Goal: Task Accomplishment & Management: Complete application form

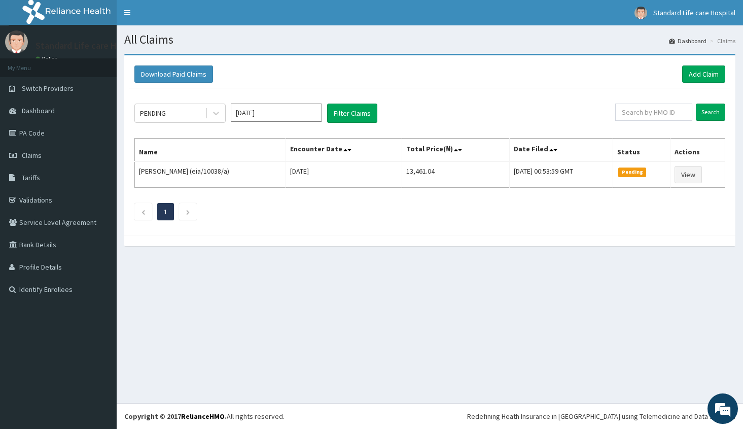
click at [62, 152] on link "Claims" at bounding box center [58, 155] width 117 height 22
click at [703, 76] on link "Add Claim" at bounding box center [704, 73] width 43 height 17
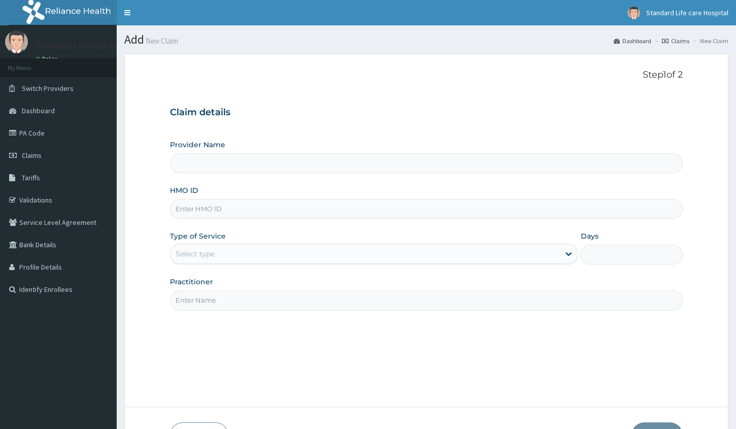
click at [298, 207] on input "HMO ID" at bounding box center [426, 209] width 513 height 20
type input "RFL/81"
type input "Standard Life Care Hospital"
type input "RFL/10152/B"
click at [386, 252] on div "Select type" at bounding box center [365, 254] width 389 height 16
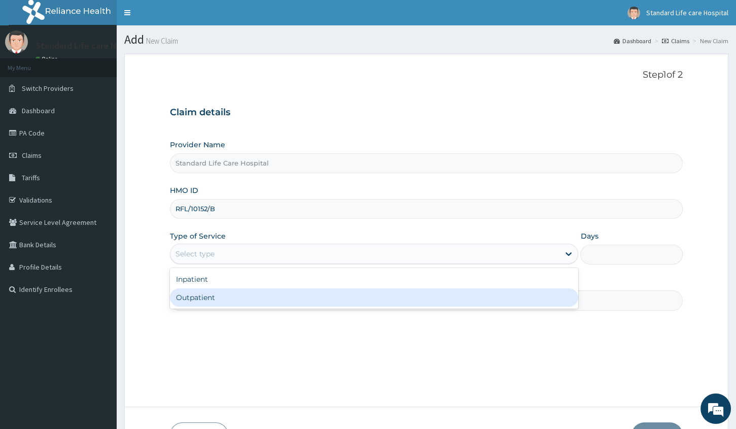
click at [317, 289] on div "Outpatient" at bounding box center [374, 297] width 409 height 18
type input "1"
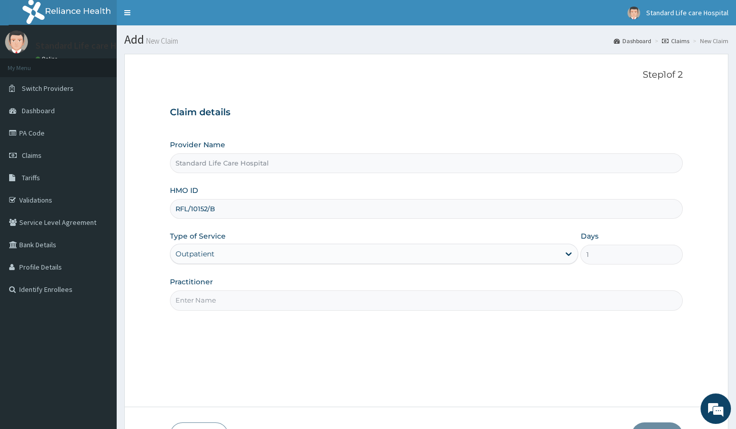
drag, startPoint x: 317, startPoint y: 289, endPoint x: 312, endPoint y: 293, distance: 6.2
click at [316, 290] on input "Practitioner" at bounding box center [426, 300] width 513 height 20
type input "Dr Korede"
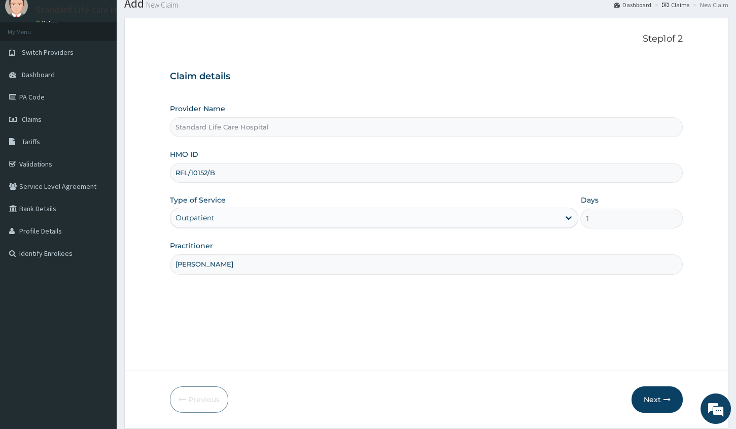
scroll to position [69, 0]
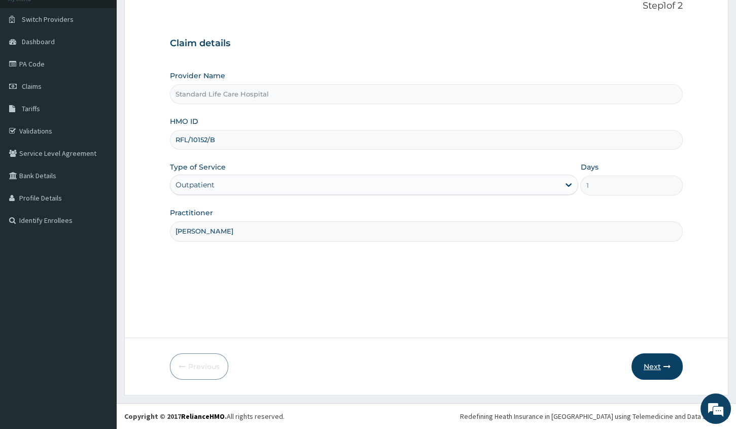
click at [658, 358] on button "Next" at bounding box center [657, 366] width 51 height 26
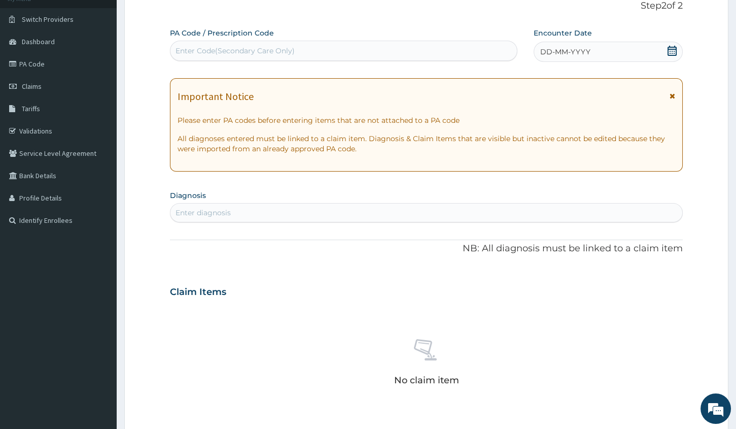
drag, startPoint x: 677, startPoint y: 50, endPoint x: 657, endPoint y: 51, distance: 20.4
click at [677, 50] on div "DD-MM-YYYY" at bounding box center [608, 52] width 149 height 20
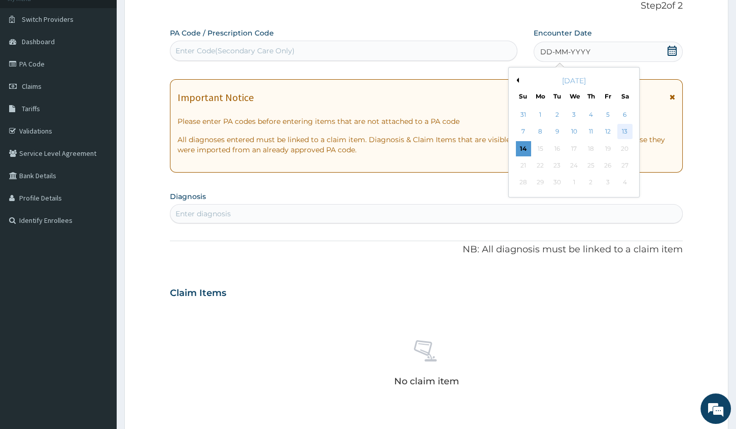
click at [628, 133] on div "13" at bounding box center [625, 131] width 15 height 15
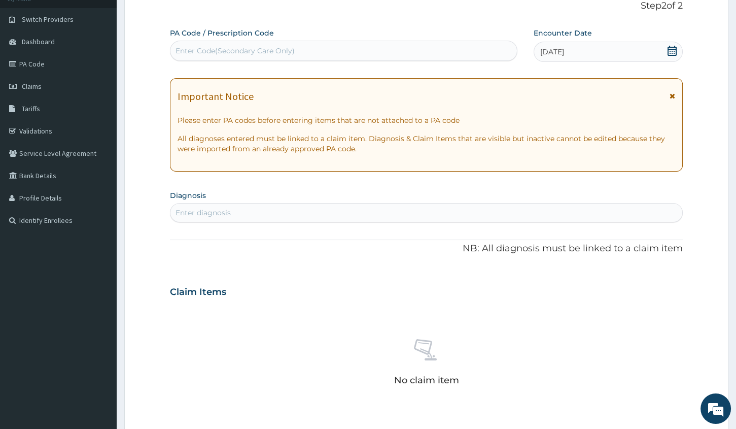
click at [451, 208] on div "Enter diagnosis" at bounding box center [427, 213] width 512 height 16
type input "TINEA COR"
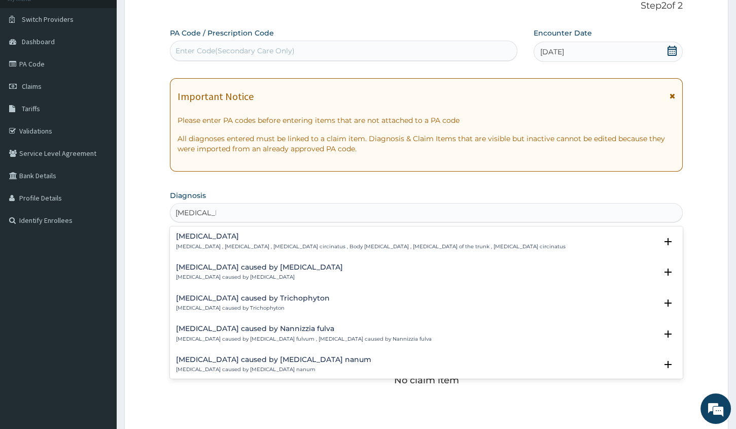
click at [402, 239] on h4 "Tinea corporis" at bounding box center [371, 236] width 390 height 8
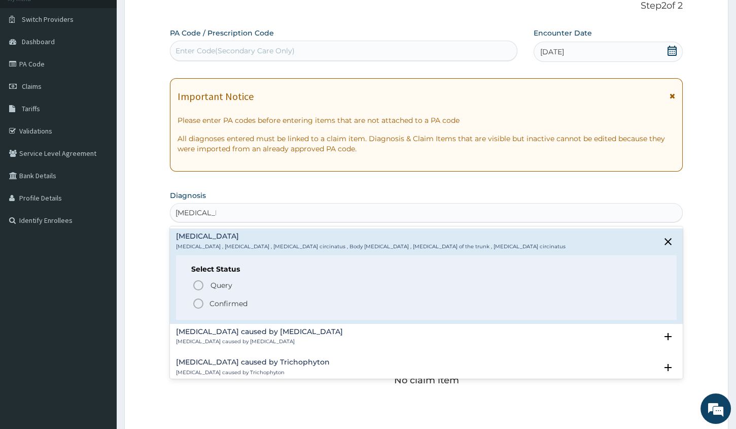
click at [237, 303] on p "Confirmed" at bounding box center [229, 303] width 38 height 10
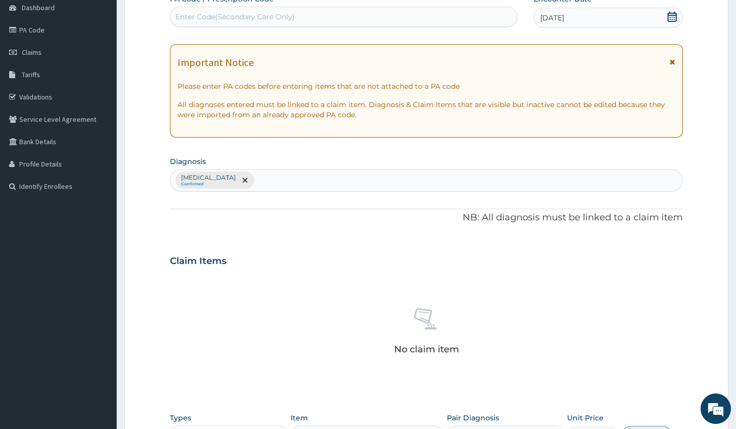
scroll to position [161, 0]
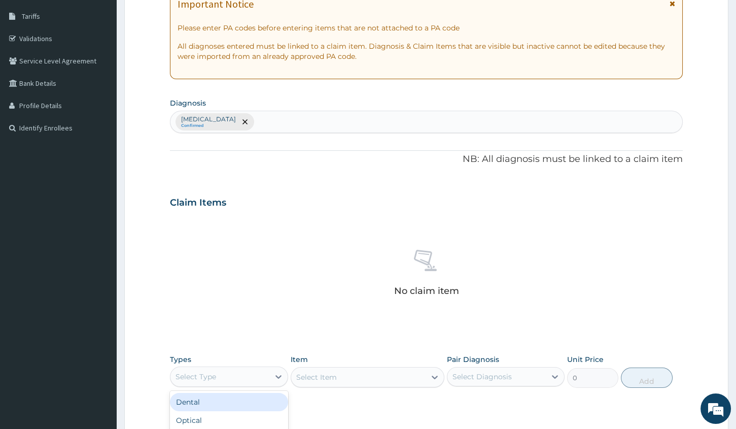
click at [222, 376] on div "Select Type" at bounding box center [220, 376] width 98 height 16
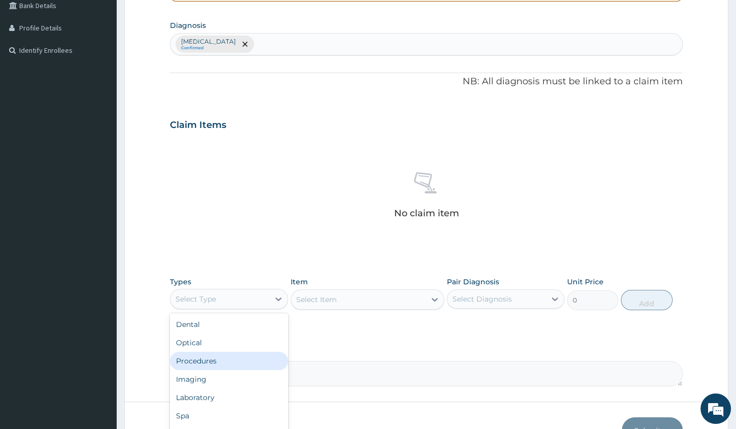
scroll to position [254, 0]
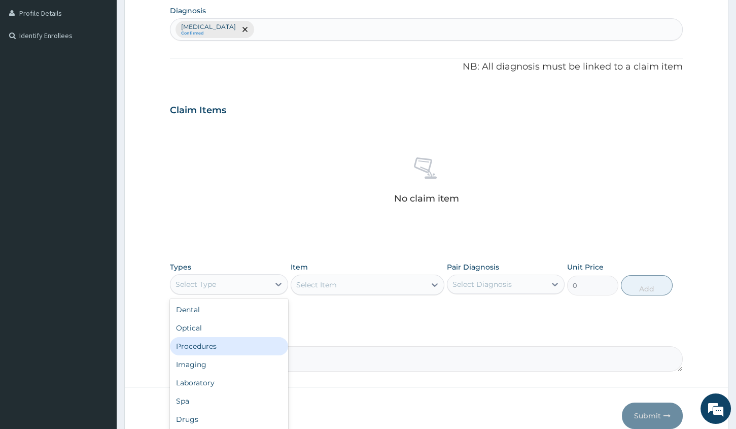
click at [238, 349] on div "Procedures" at bounding box center [229, 346] width 118 height 18
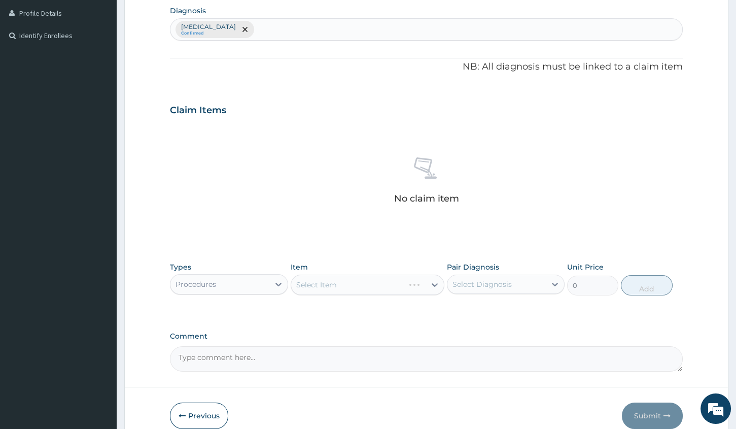
click at [343, 284] on div "Select Item" at bounding box center [368, 285] width 154 height 20
click at [343, 284] on div "Select Item" at bounding box center [358, 285] width 134 height 16
type input "PRAC"
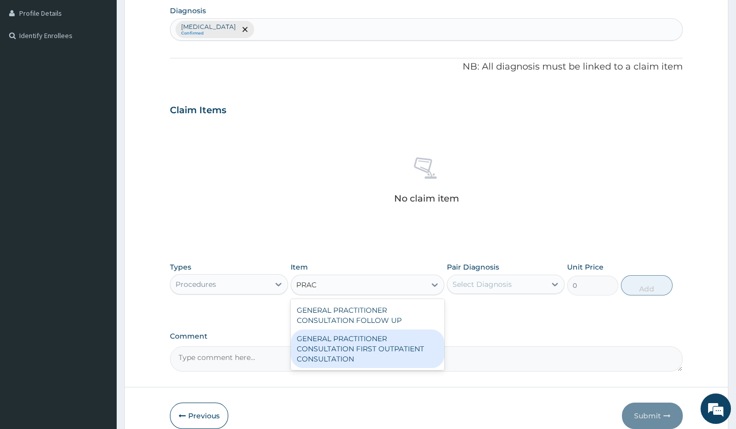
click at [366, 350] on div "GENERAL PRACTITIONER CONSULTATION FIRST OUTPATIENT CONSULTATION" at bounding box center [368, 348] width 154 height 39
type input "3000"
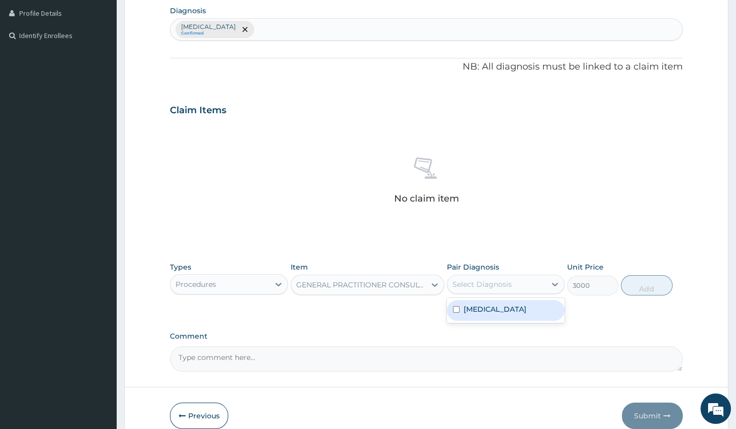
click at [500, 282] on div "Select Diagnosis" at bounding box center [482, 284] width 59 height 10
click at [494, 319] on div "Tinea corporis" at bounding box center [506, 310] width 118 height 21
checkbox input "true"
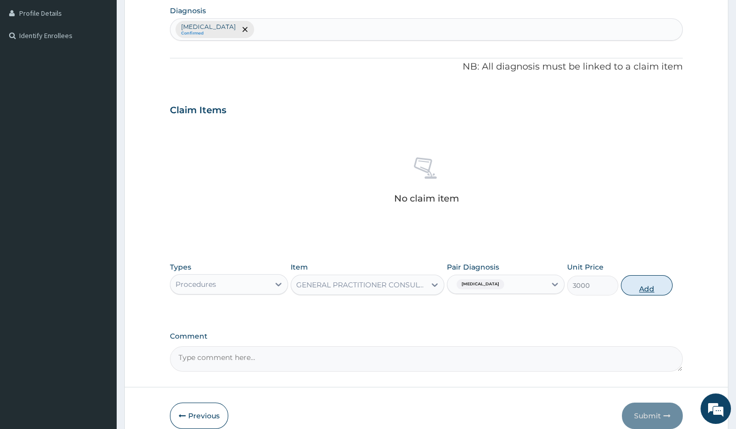
click at [656, 284] on button "Add" at bounding box center [646, 285] width 51 height 20
type input "0"
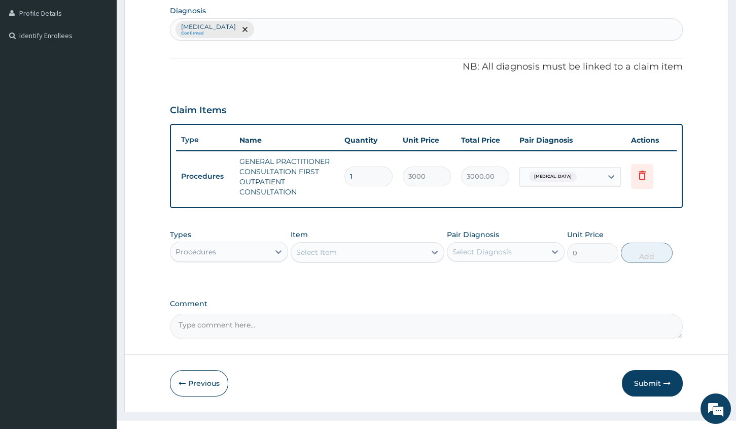
click at [356, 247] on div "Select Item" at bounding box center [358, 252] width 134 height 16
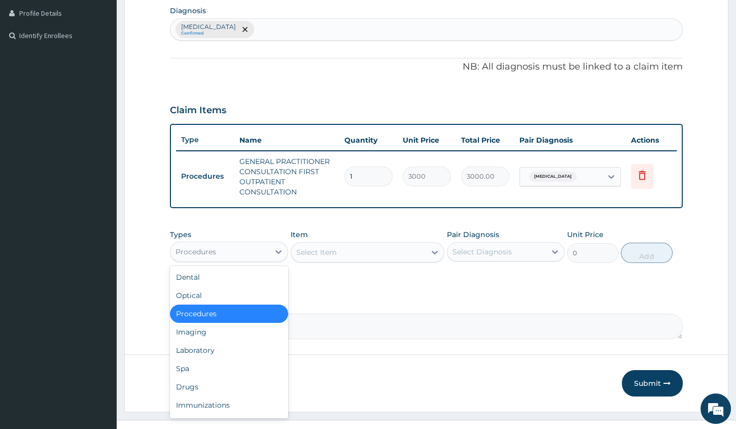
click at [242, 249] on div "Procedures" at bounding box center [220, 252] width 98 height 16
click at [212, 392] on div "Drugs" at bounding box center [229, 387] width 118 height 18
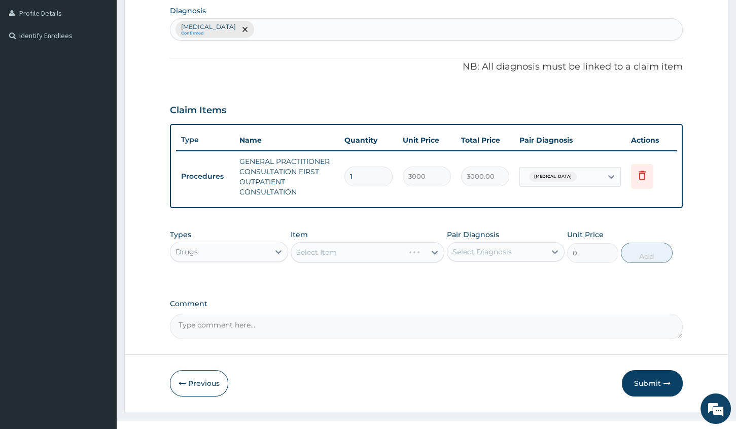
click at [429, 249] on div "Select Item" at bounding box center [368, 252] width 154 height 20
click at [430, 249] on icon at bounding box center [435, 252] width 10 height 10
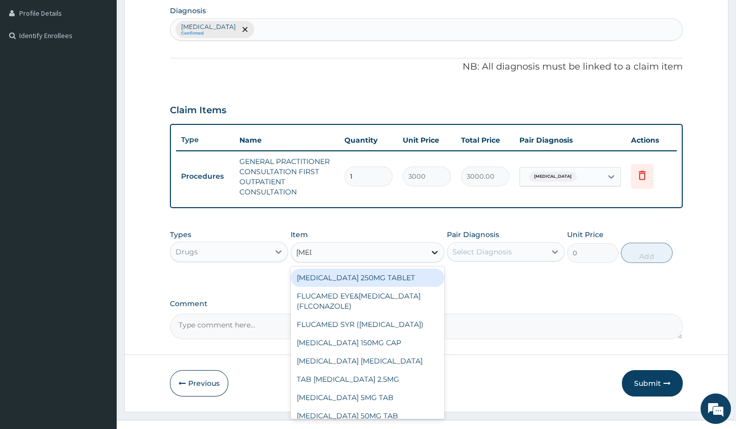
type input "FLUC"
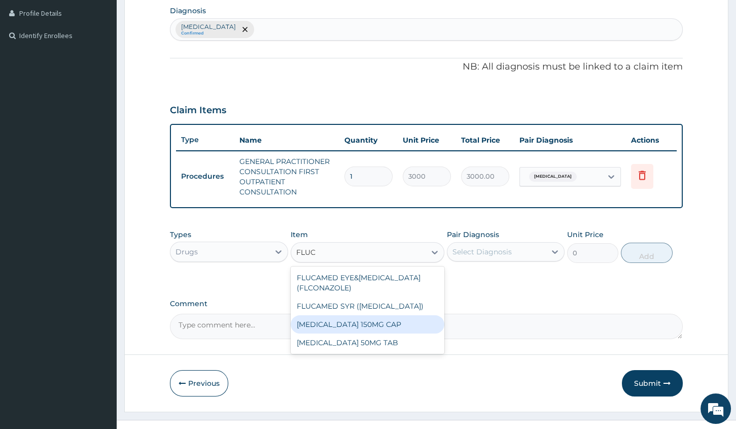
click at [365, 330] on div "FLUCONAZOLE 150MG CAP" at bounding box center [368, 324] width 154 height 18
type input "78.75"
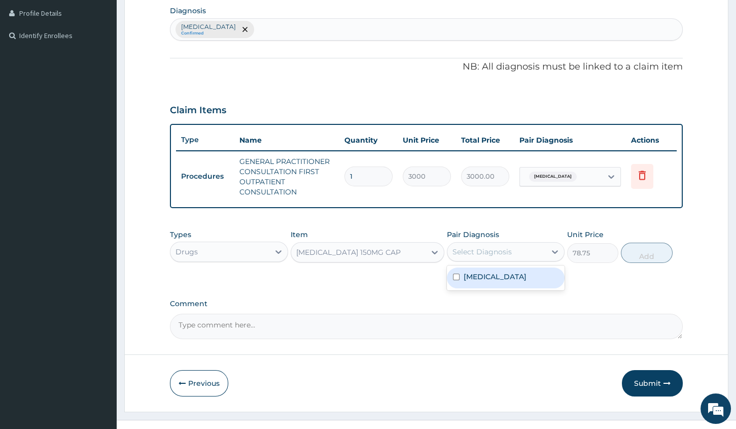
click at [482, 254] on div "Select Diagnosis" at bounding box center [482, 252] width 59 height 10
click at [480, 274] on label "Tinea corporis" at bounding box center [495, 276] width 63 height 10
checkbox input "true"
click at [644, 252] on button "Add" at bounding box center [646, 253] width 51 height 20
type input "0"
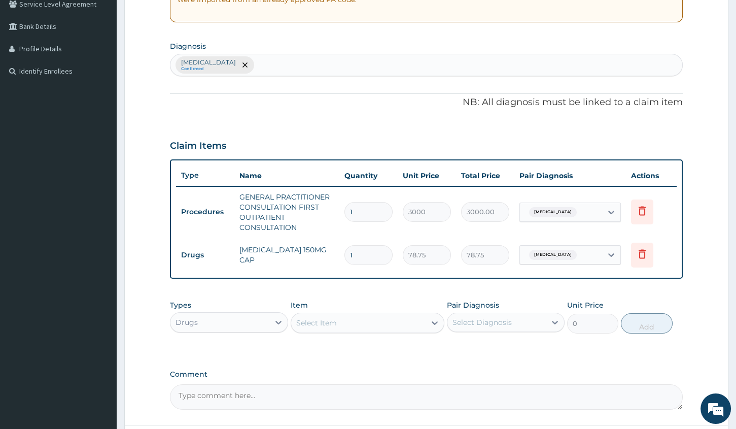
scroll to position [213, 0]
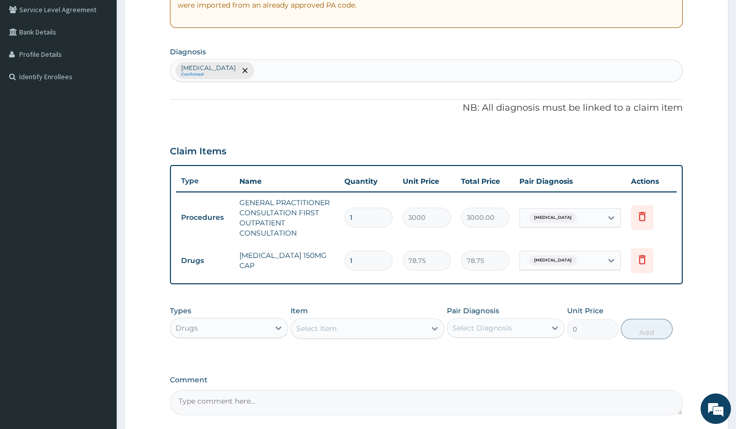
click at [383, 321] on div "Select Item" at bounding box center [358, 328] width 134 height 16
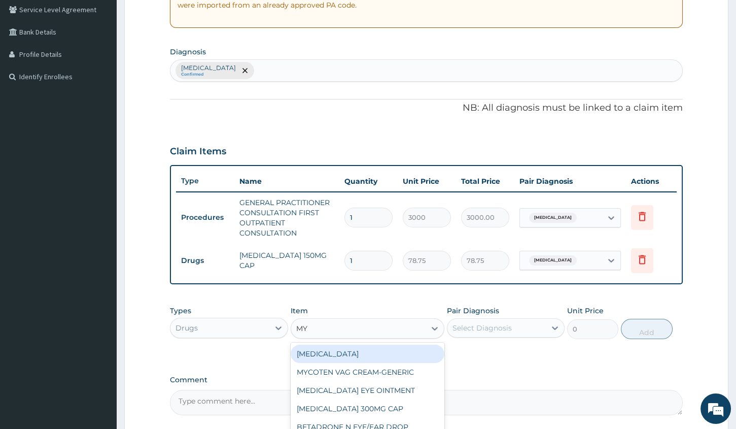
type input "MYC"
click at [386, 353] on div "MYCOTEN VAG CREAM-GENERIC" at bounding box center [368, 354] width 154 height 18
type input "1575"
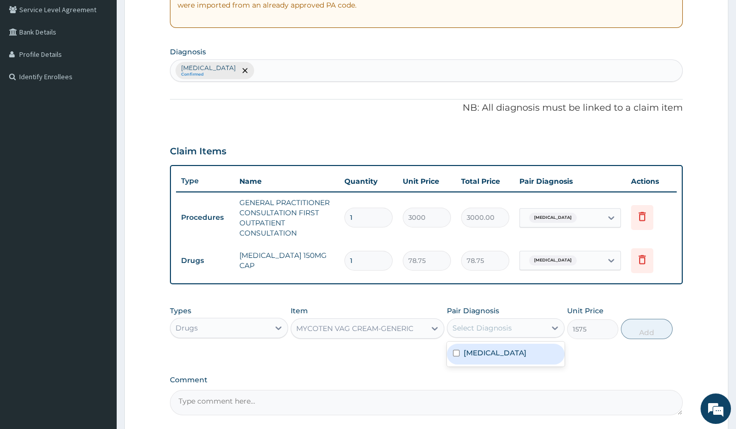
click at [480, 329] on div "Select Diagnosis" at bounding box center [482, 328] width 59 height 10
click at [483, 361] on div "Tinea corporis" at bounding box center [506, 354] width 118 height 21
checkbox input "true"
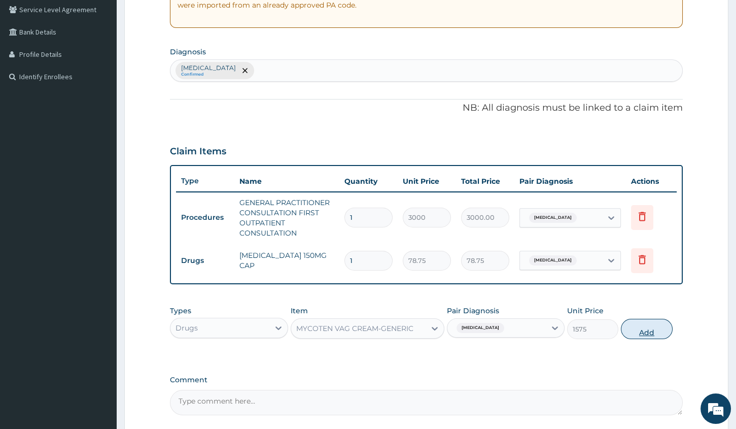
click at [638, 330] on button "Add" at bounding box center [646, 329] width 51 height 20
type input "0"
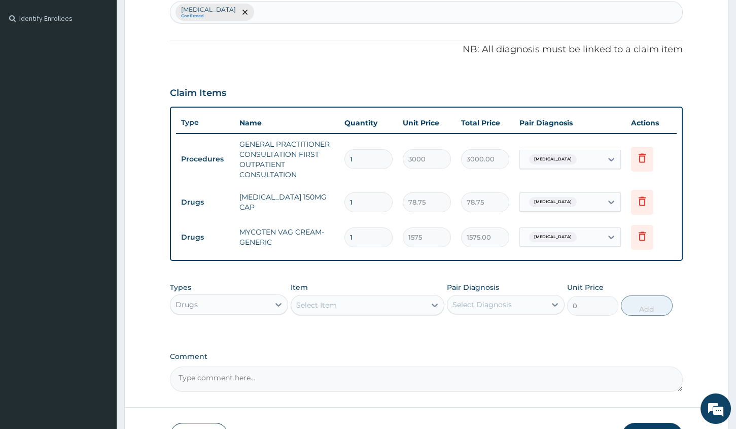
scroll to position [340, 0]
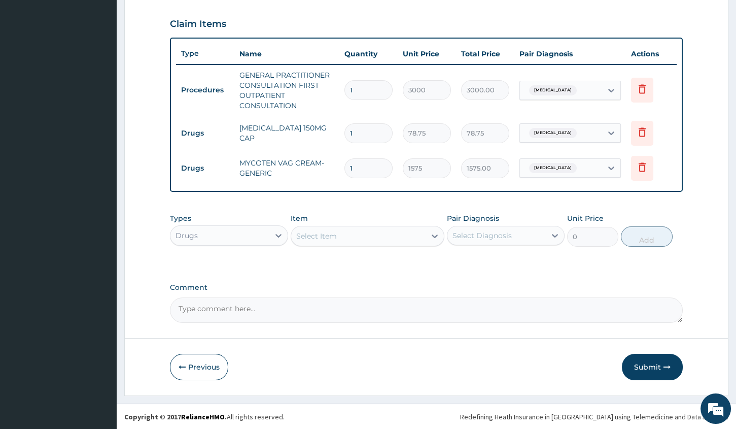
click at [658, 372] on button "Submit" at bounding box center [652, 367] width 61 height 26
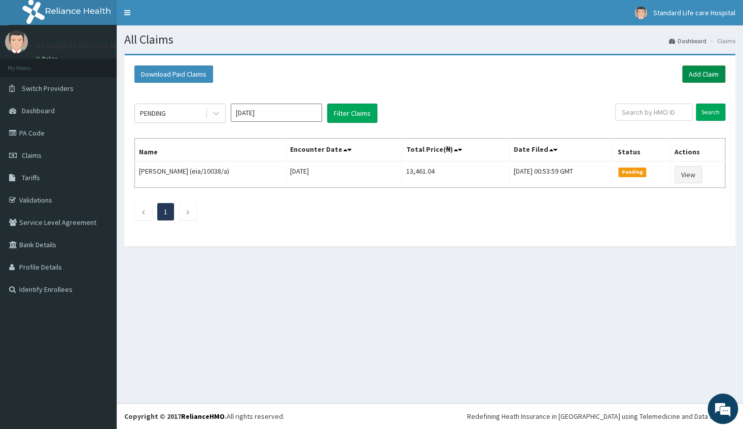
click at [697, 76] on link "Add Claim" at bounding box center [704, 73] width 43 height 17
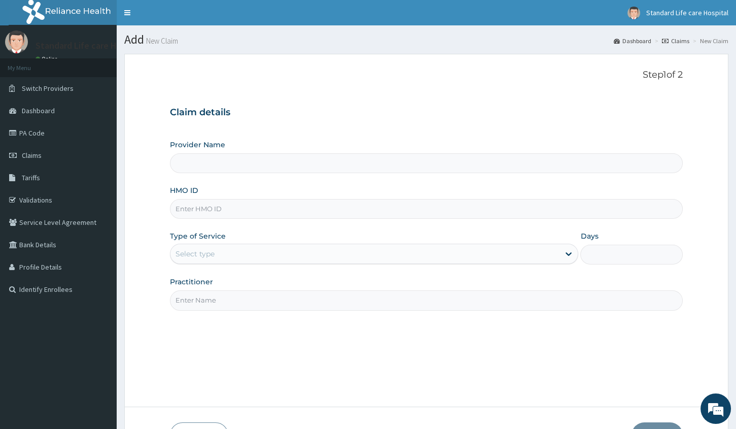
click at [451, 204] on input "HMO ID" at bounding box center [426, 209] width 513 height 20
type input "Standard Life Care Hospital"
type input "PPY/10155/A"
click at [258, 251] on div "Select type" at bounding box center [365, 254] width 389 height 16
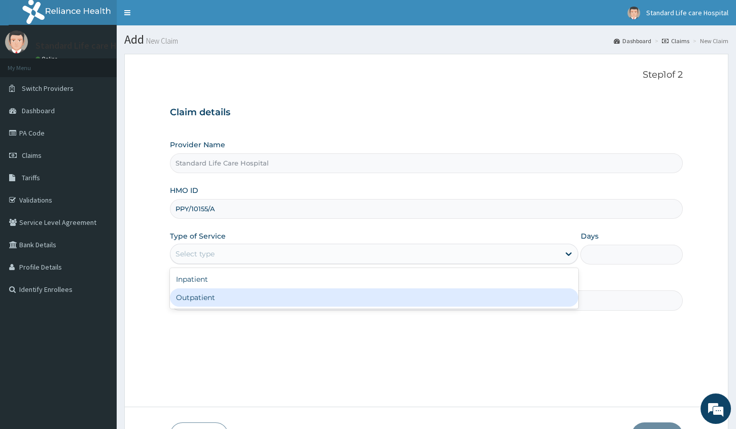
click at [245, 295] on div "Outpatient" at bounding box center [374, 297] width 409 height 18
type input "1"
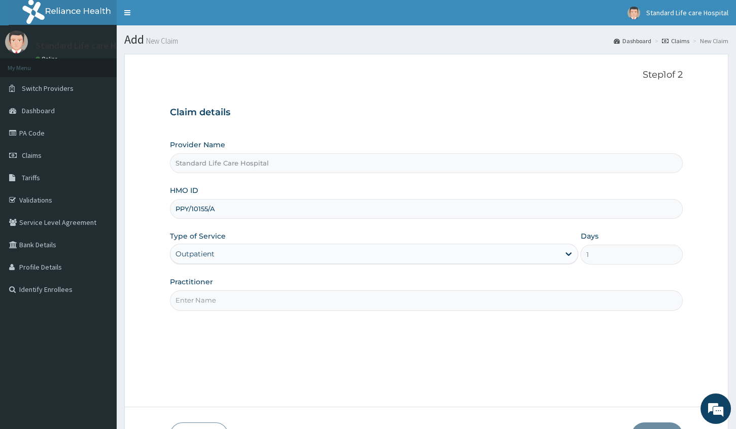
click at [245, 295] on input "Practitioner" at bounding box center [426, 300] width 513 height 20
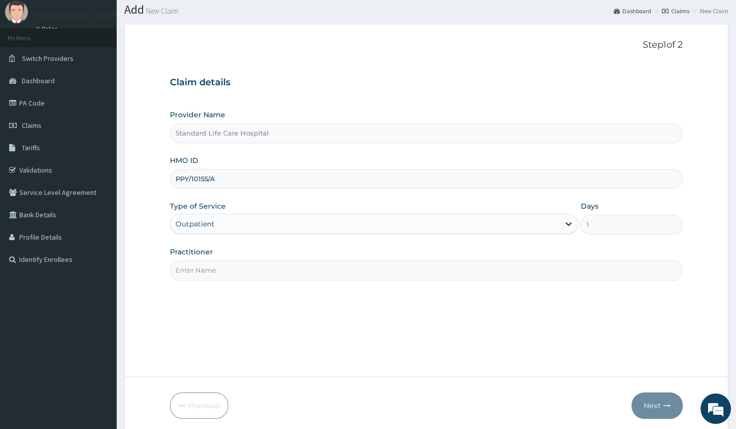
scroll to position [69, 0]
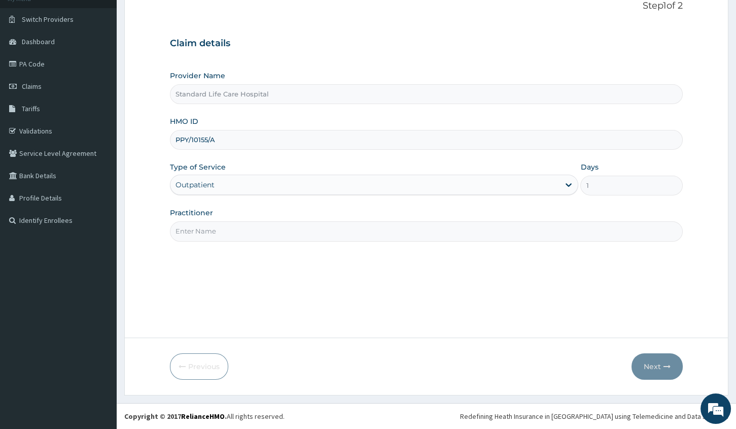
drag, startPoint x: 576, startPoint y: 233, endPoint x: 545, endPoint y: 243, distance: 32.6
click at [576, 233] on input "Practitioner" at bounding box center [426, 231] width 513 height 20
type input "[PERSON_NAME]"
click at [666, 366] on icon "button" at bounding box center [667, 366] width 7 height 7
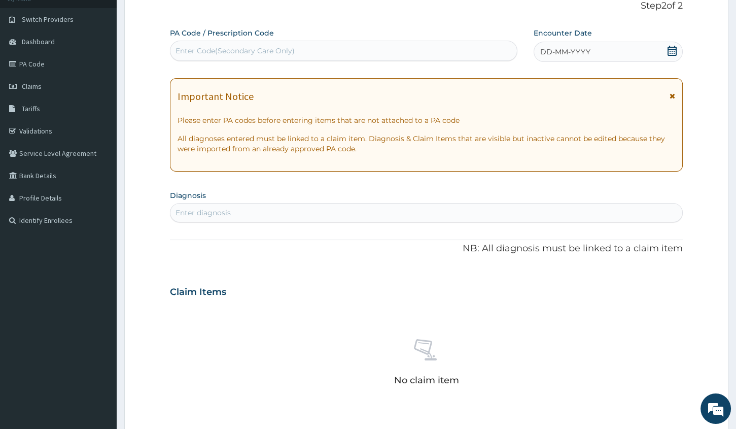
click at [674, 51] on icon at bounding box center [672, 51] width 10 height 10
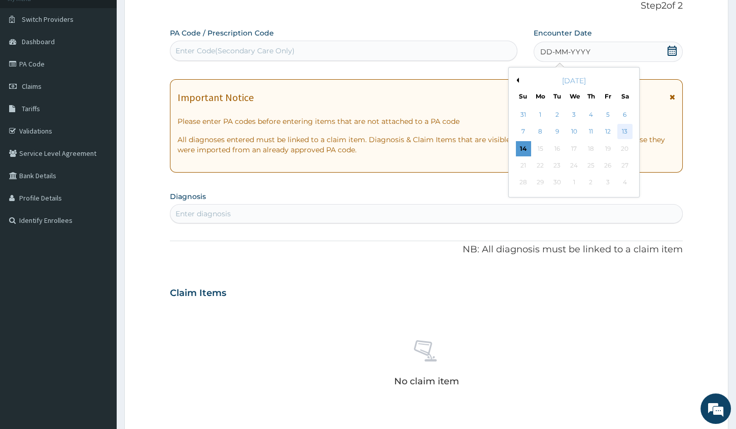
click at [627, 130] on div "13" at bounding box center [625, 131] width 15 height 15
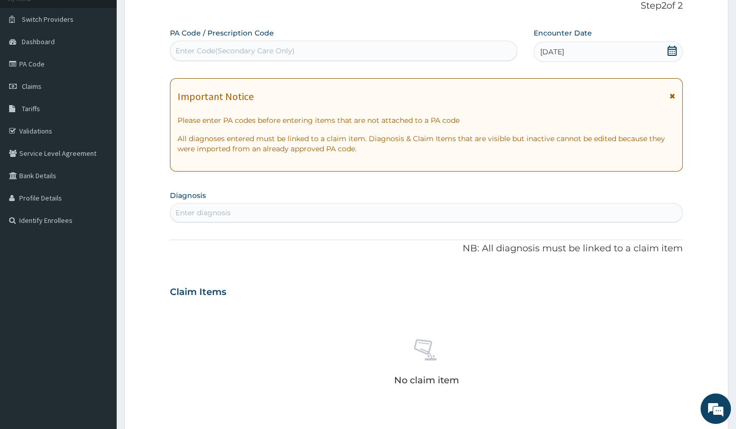
click at [518, 212] on div "Enter diagnosis" at bounding box center [427, 213] width 512 height 16
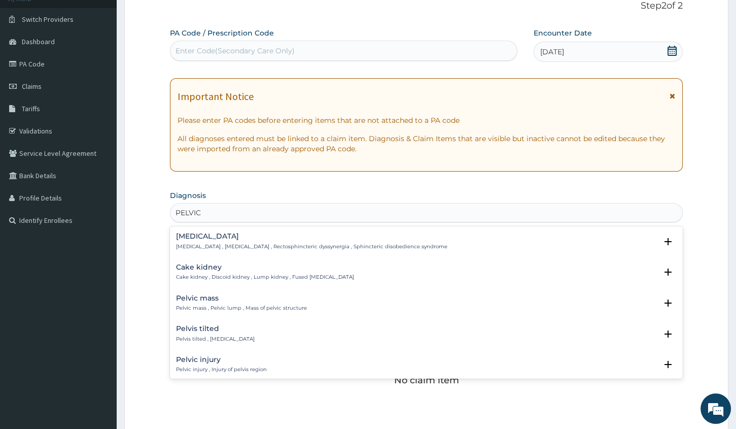
type input "PELVIC"
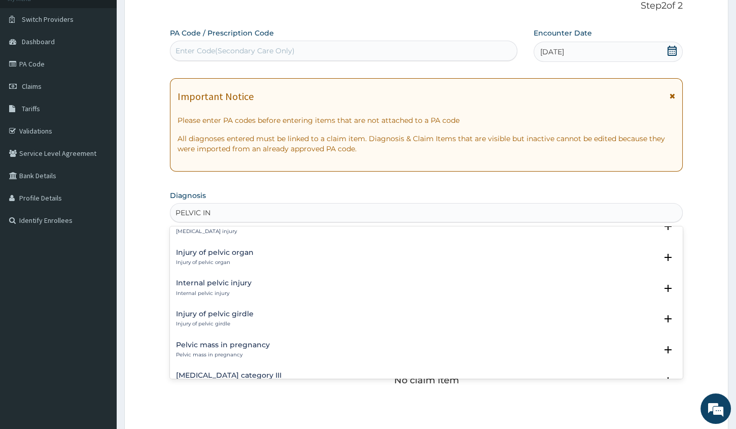
scroll to position [0, 0]
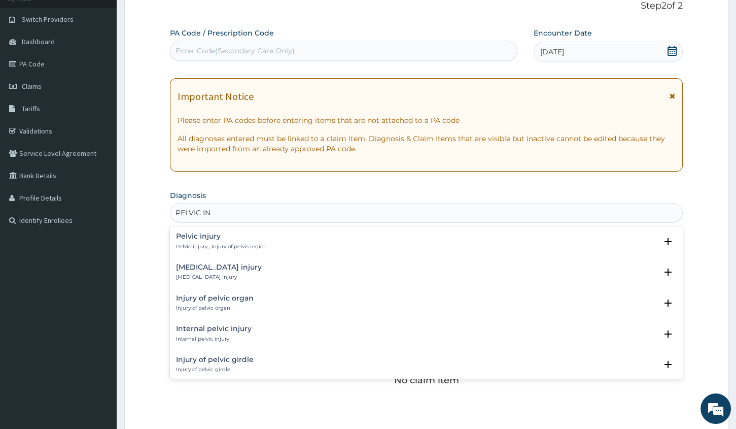
type input "PELVIC INF"
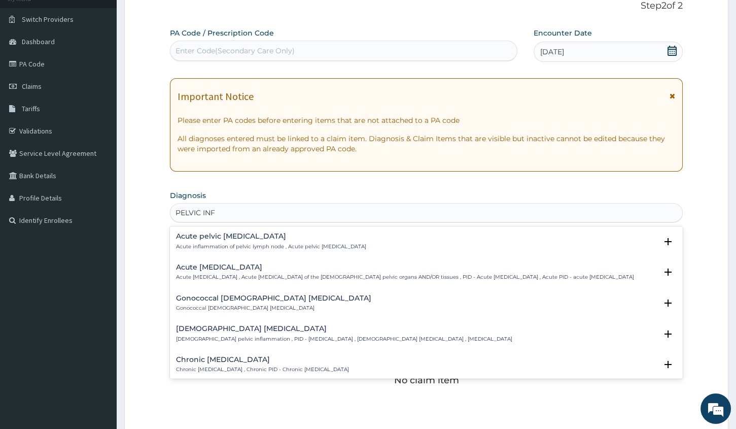
click at [287, 332] on h4 "Female pelvic inflammatory disease" at bounding box center [344, 329] width 336 height 8
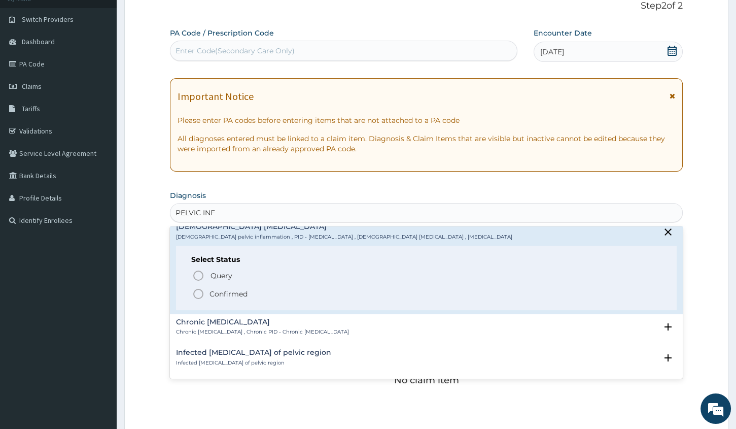
scroll to position [138, 0]
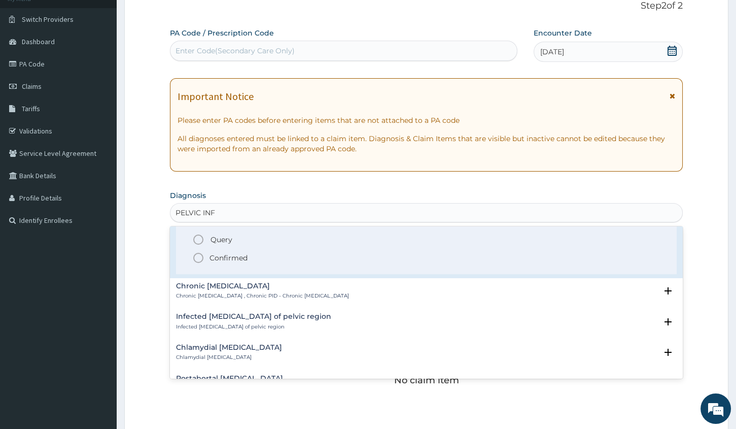
click at [250, 264] on span "Confirmed" at bounding box center [426, 258] width 469 height 12
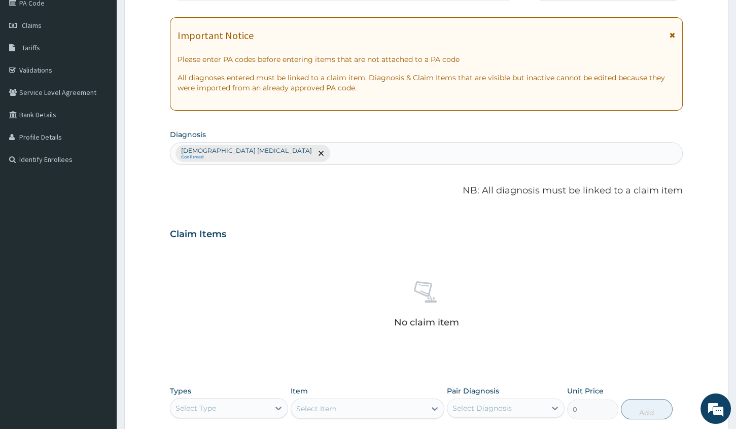
scroll to position [161, 0]
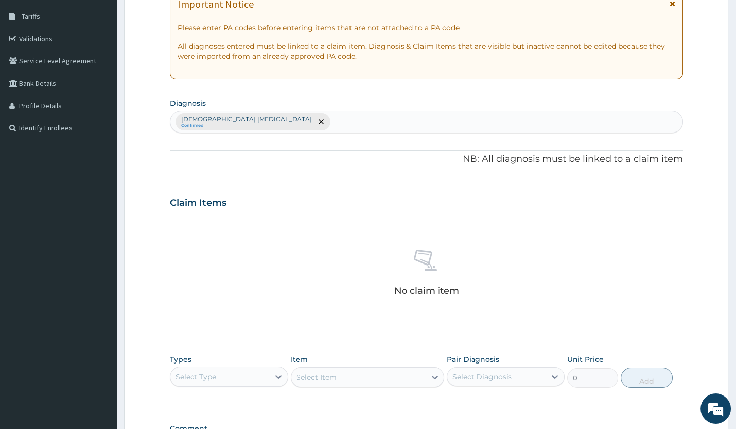
click at [236, 381] on div "Select Type" at bounding box center [220, 376] width 98 height 16
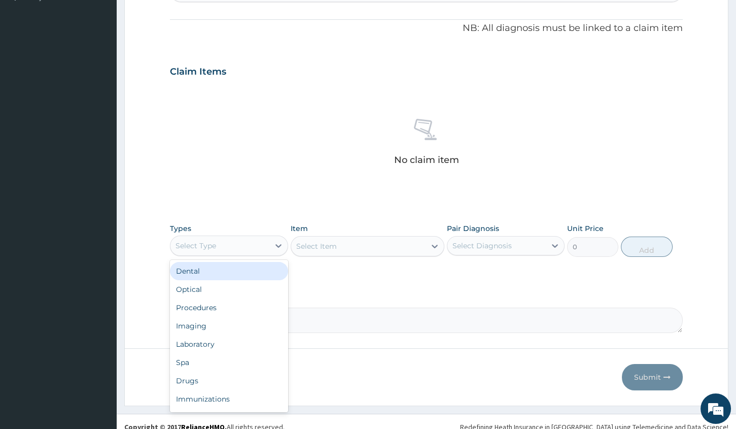
scroll to position [302, 0]
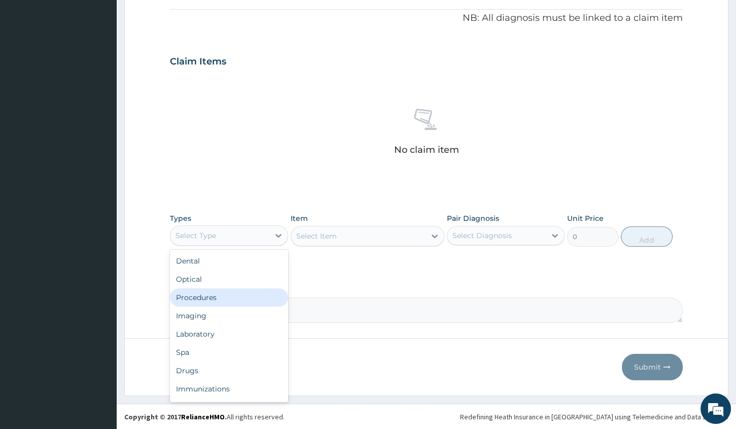
click at [260, 304] on div "Procedures" at bounding box center [229, 297] width 118 height 18
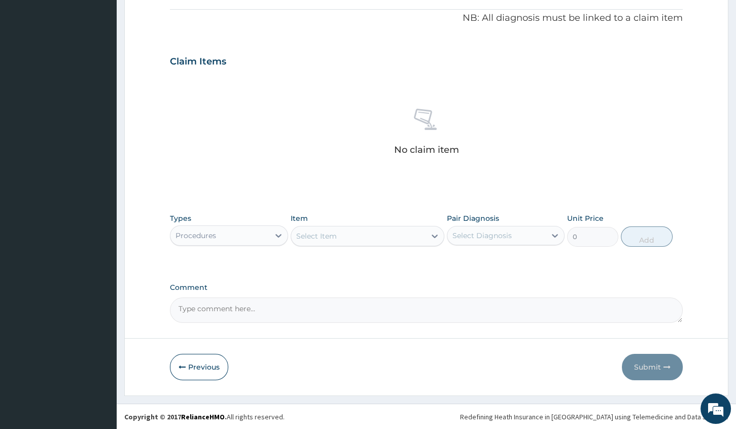
click at [365, 238] on div "Select Item" at bounding box center [358, 236] width 134 height 16
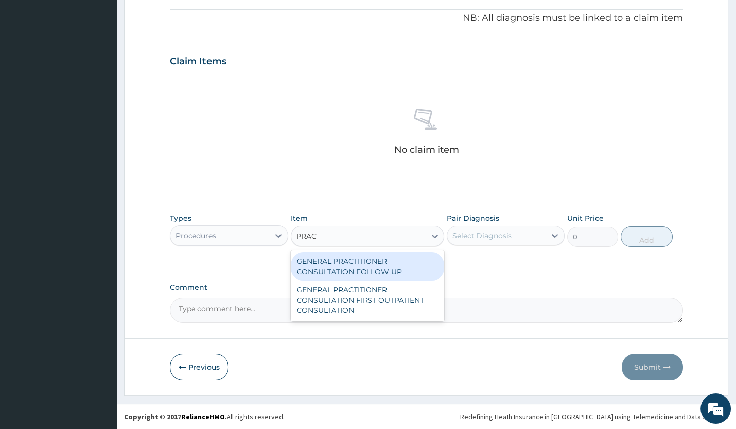
type input "PRACT"
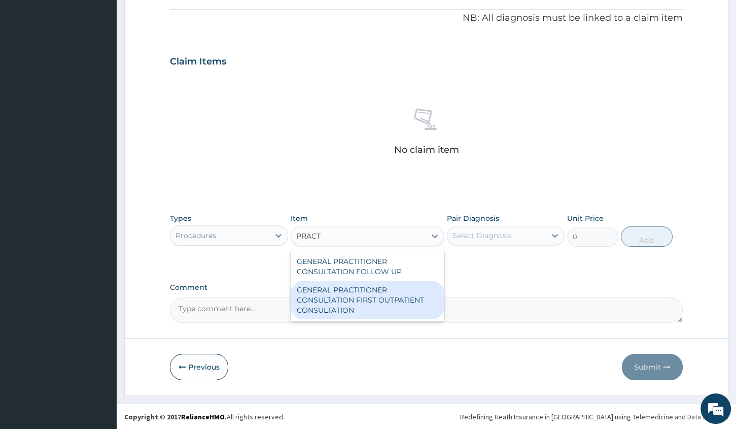
click at [389, 291] on div "GENERAL PRACTITIONER CONSULTATION FIRST OUTPATIENT CONSULTATION" at bounding box center [368, 300] width 154 height 39
type input "3000"
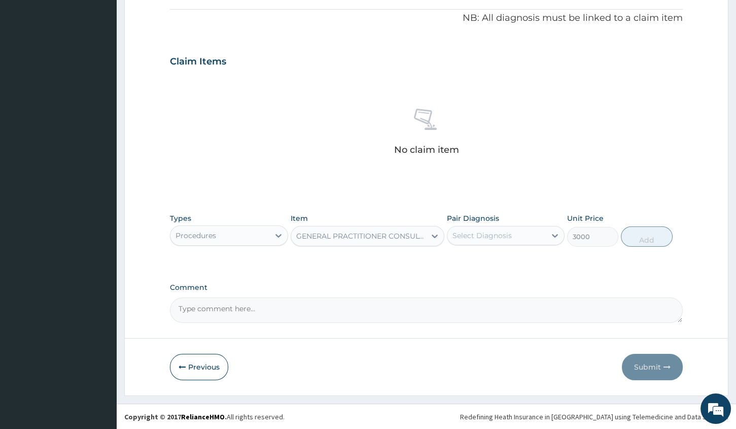
click at [486, 233] on div "Select Diagnosis" at bounding box center [482, 235] width 59 height 10
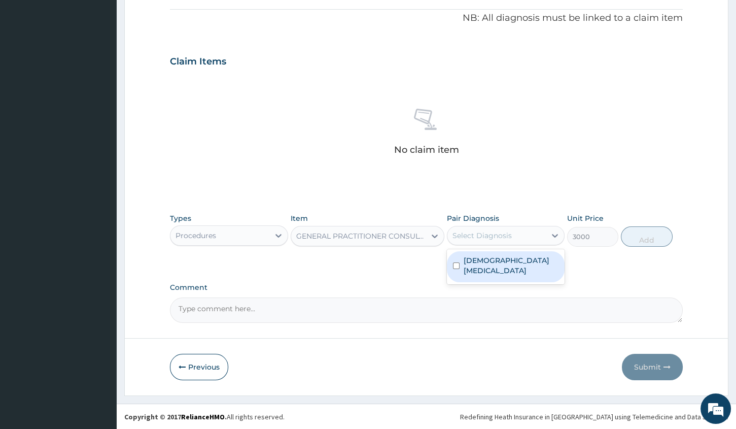
click at [489, 260] on label "Female pelvic inflammatory disease" at bounding box center [511, 265] width 95 height 20
checkbox input "true"
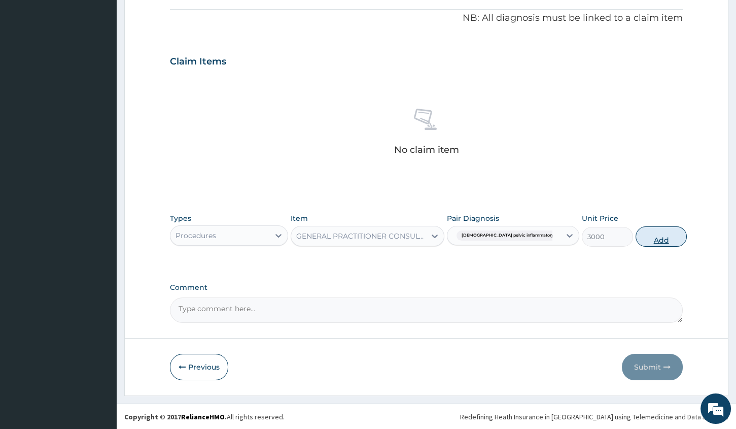
click at [659, 236] on button "Add" at bounding box center [661, 236] width 51 height 20
type input "0"
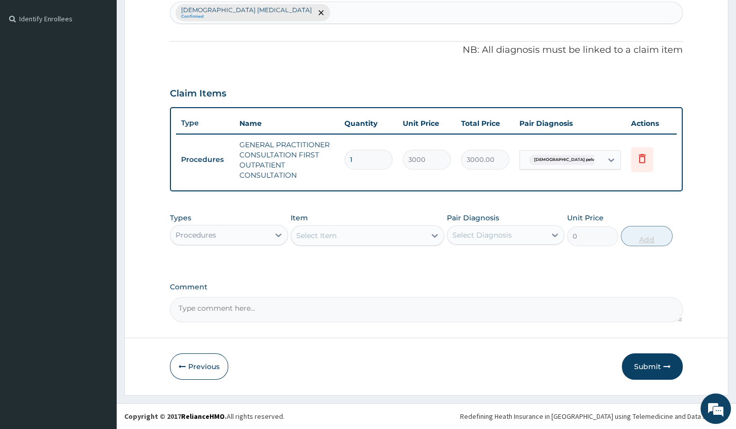
scroll to position [269, 0]
click at [634, 362] on button "Submit" at bounding box center [652, 367] width 61 height 26
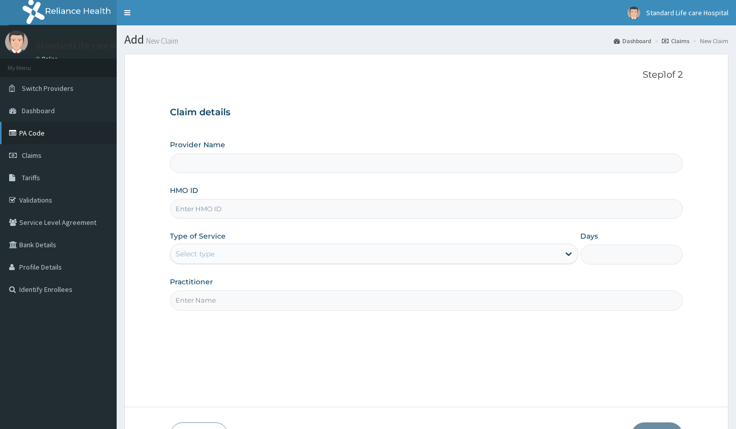
click at [87, 122] on link "PA Code" at bounding box center [58, 133] width 117 height 22
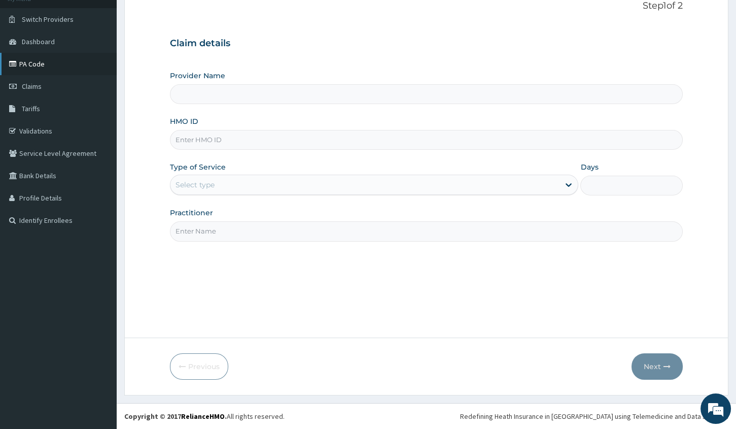
type input "Standard Life Care Hospital"
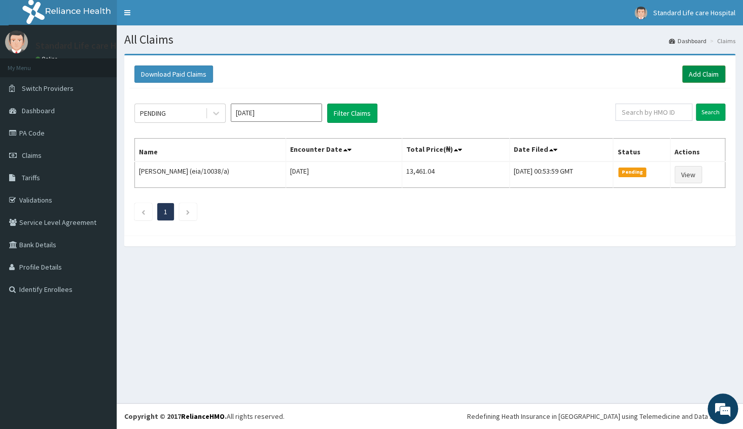
click at [712, 71] on link "Add Claim" at bounding box center [704, 73] width 43 height 17
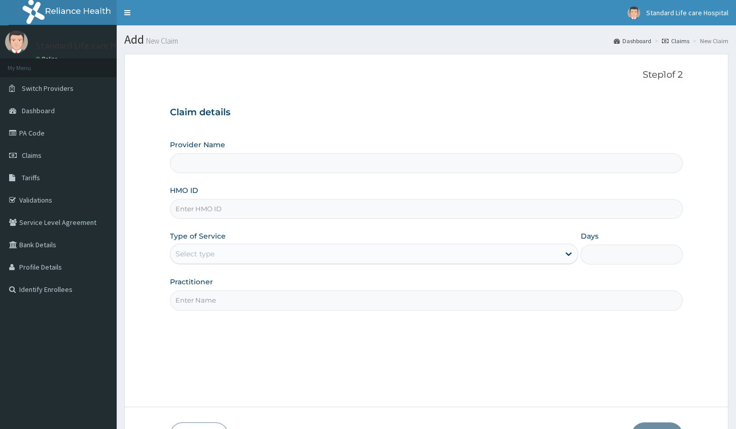
type input "Standard Life Care Hospital"
click at [431, 202] on input "HMO ID" at bounding box center [426, 209] width 513 height 20
type input "TVT/10104/B"
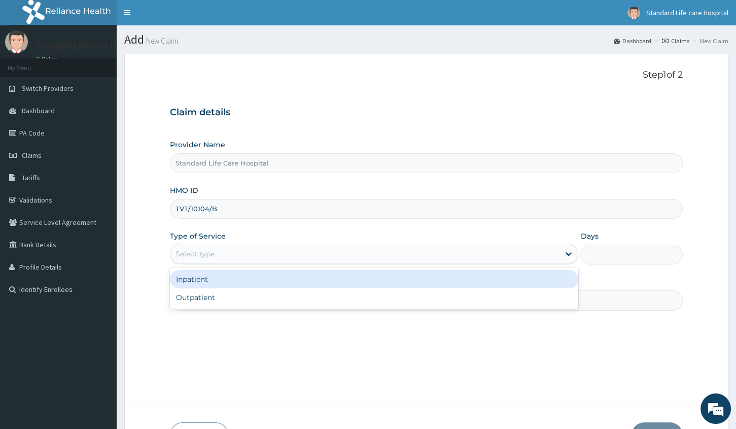
click at [382, 261] on div "Select type" at bounding box center [365, 254] width 389 height 16
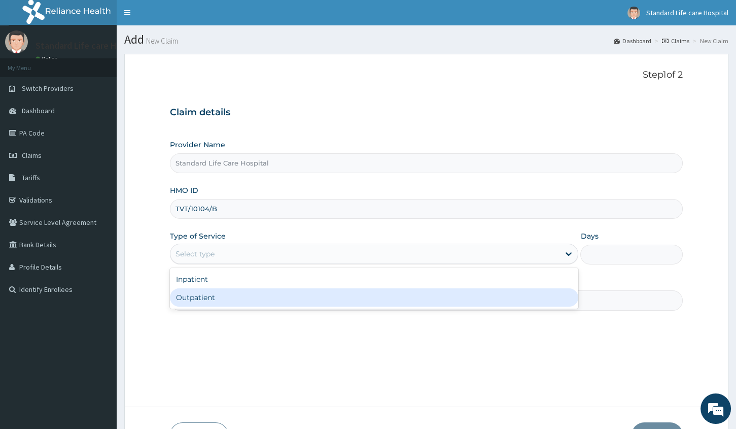
click at [308, 292] on div "Outpatient" at bounding box center [374, 297] width 409 height 18
type input "1"
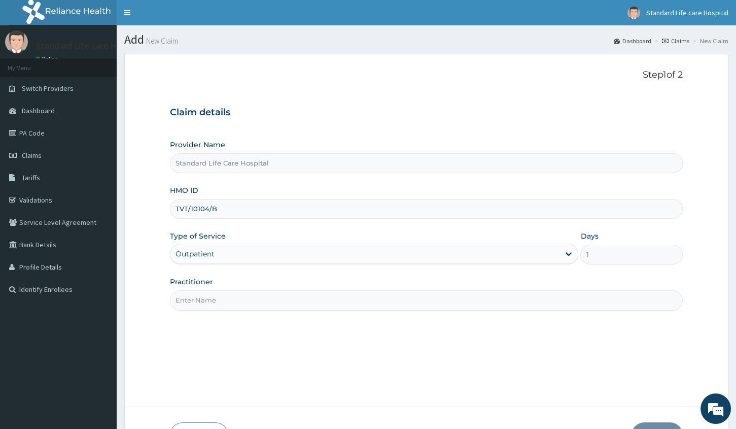
drag, startPoint x: 308, startPoint y: 292, endPoint x: 301, endPoint y: 300, distance: 10.8
click at [308, 292] on input "Practitioner" at bounding box center [426, 300] width 513 height 20
type input "Dr Korede"
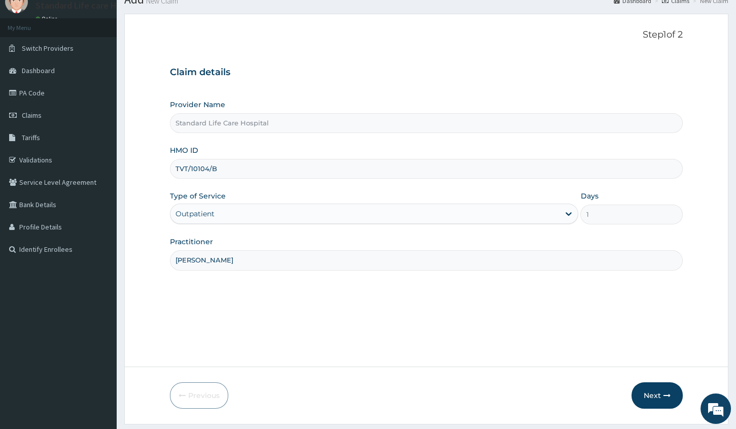
scroll to position [69, 0]
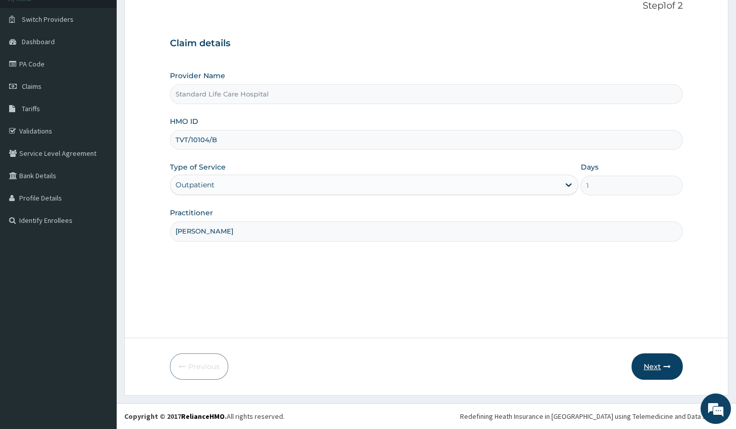
click at [656, 360] on button "Next" at bounding box center [657, 366] width 51 height 26
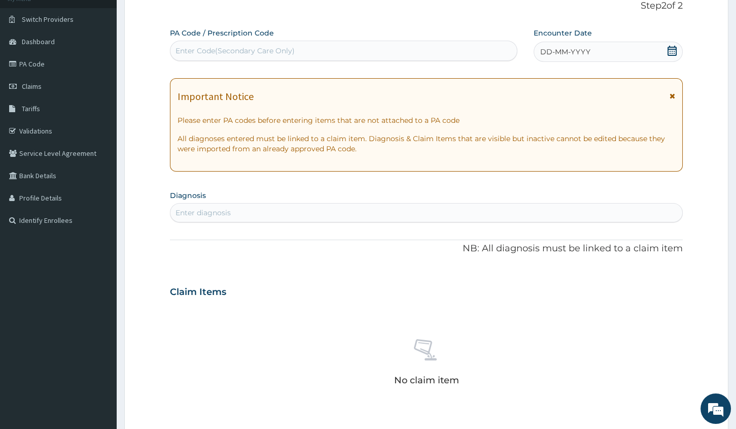
click at [674, 52] on icon at bounding box center [672, 51] width 9 height 10
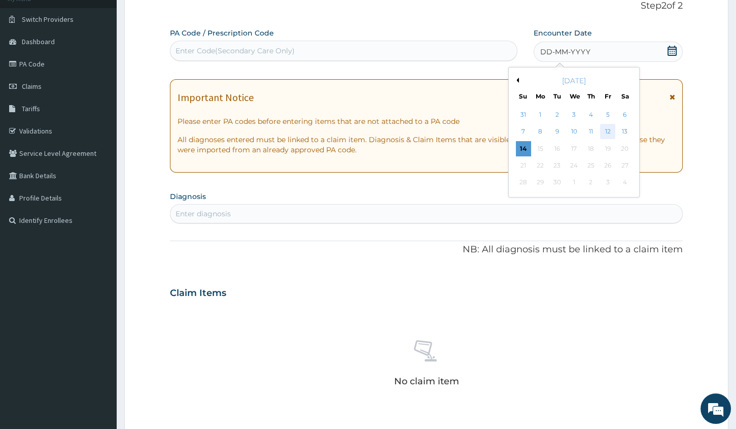
click at [610, 131] on div "12" at bounding box center [607, 131] width 15 height 15
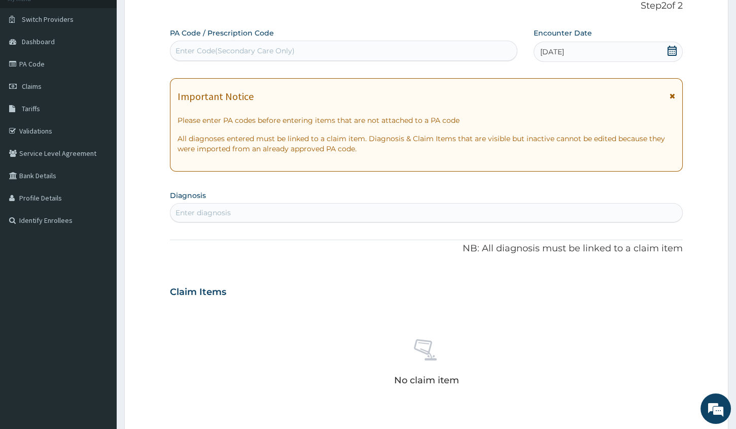
click at [505, 213] on div "Enter diagnosis" at bounding box center [427, 213] width 512 height 16
type input "PAIN"
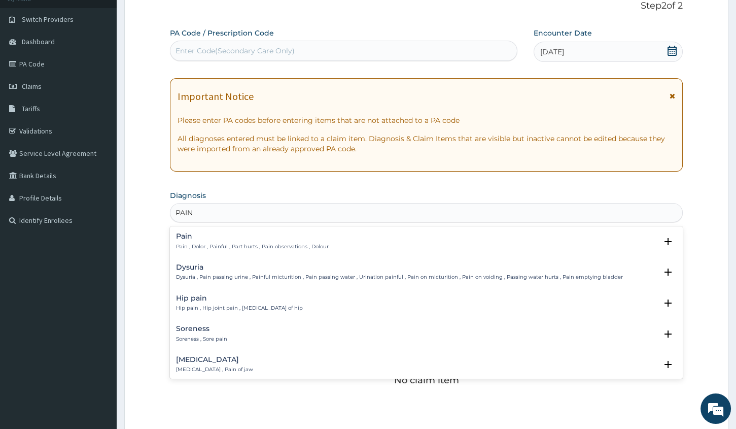
click at [200, 237] on h4 "Pain" at bounding box center [252, 236] width 153 height 8
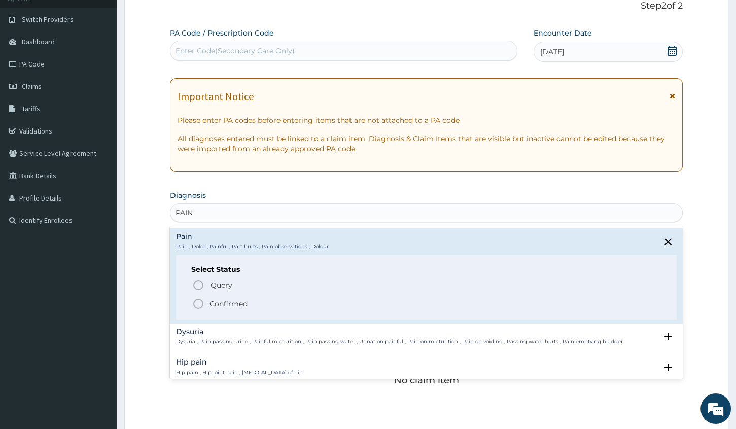
click at [195, 294] on div "Query Query covers suspected (?), Keep in view (kiv), Ruled out (r/o) Confirmed" at bounding box center [426, 293] width 470 height 31
click at [196, 303] on icon "status option filled" at bounding box center [198, 303] width 12 height 12
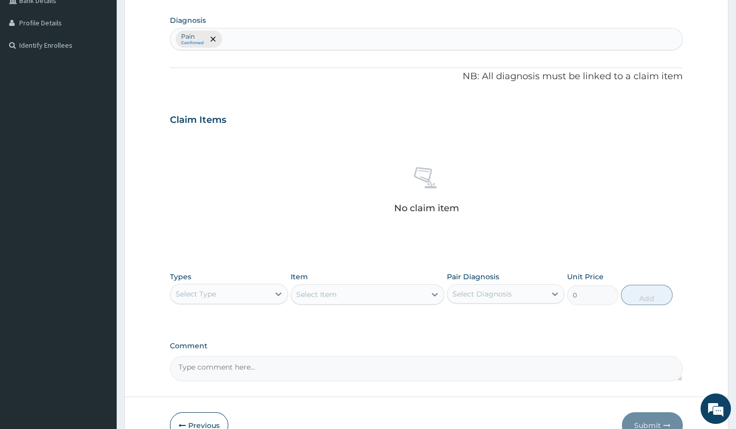
scroll to position [254, 0]
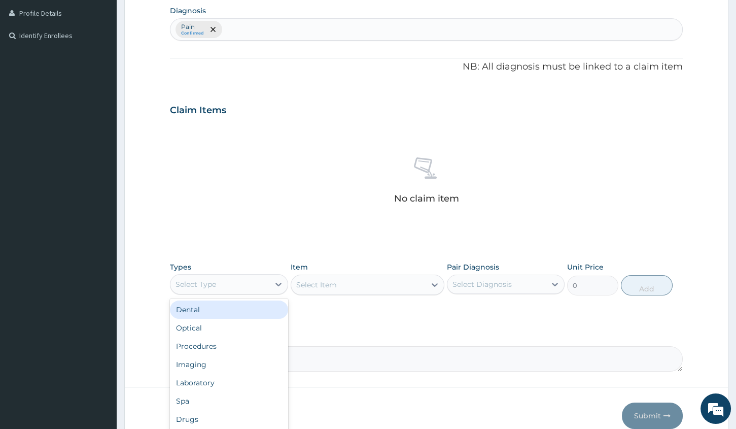
click at [209, 289] on div "Select Type" at bounding box center [220, 284] width 98 height 16
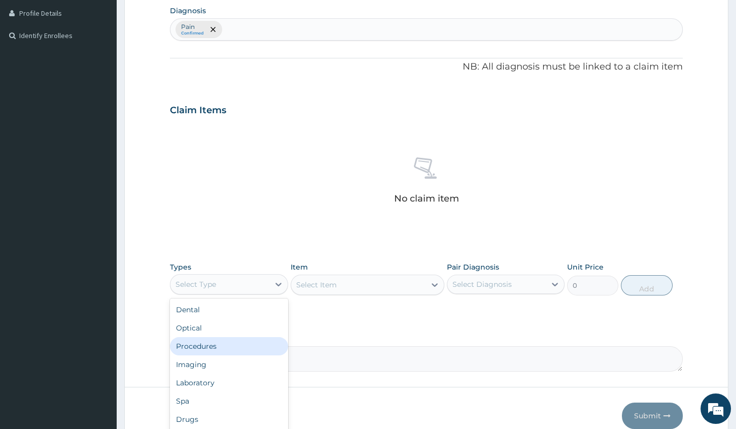
click at [210, 339] on div "Procedures" at bounding box center [229, 346] width 118 height 18
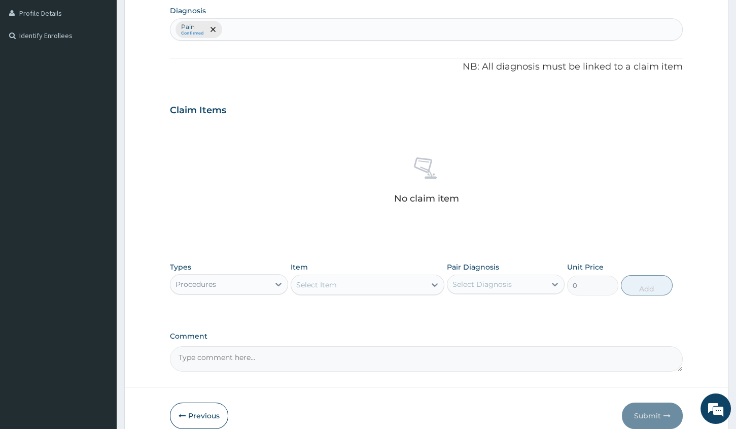
click at [346, 277] on div "Select Item" at bounding box center [358, 285] width 134 height 16
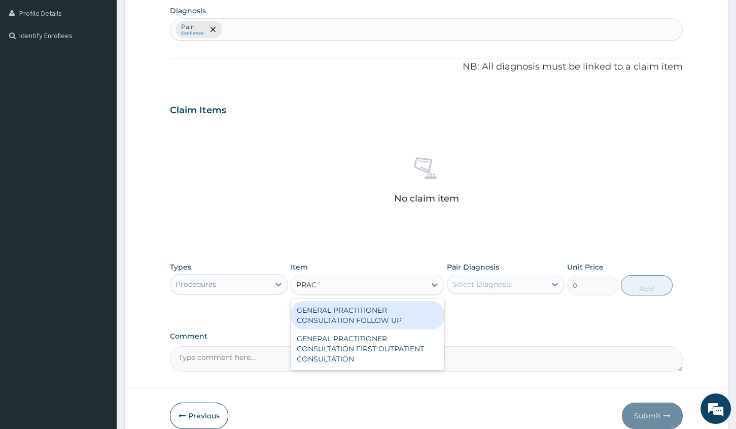
type input "PRACT"
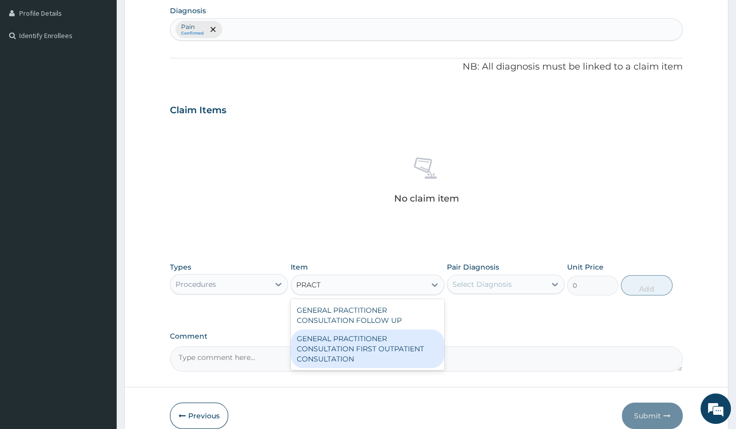
click at [372, 361] on div "GENERAL PRACTITIONER CONSULTATION FIRST OUTPATIENT CONSULTATION" at bounding box center [368, 348] width 154 height 39
type input "3000"
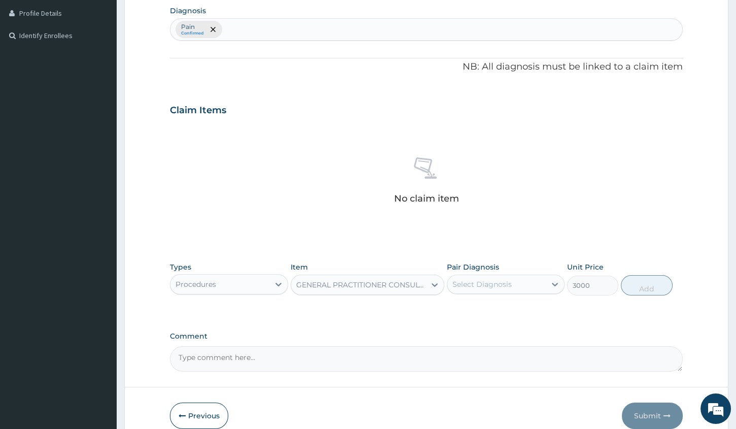
click at [489, 283] on div "Select Diagnosis" at bounding box center [482, 284] width 59 height 10
click at [486, 309] on div "Pain" at bounding box center [506, 310] width 118 height 21
checkbox input "true"
click at [644, 277] on button "Add" at bounding box center [646, 285] width 51 height 20
type input "0"
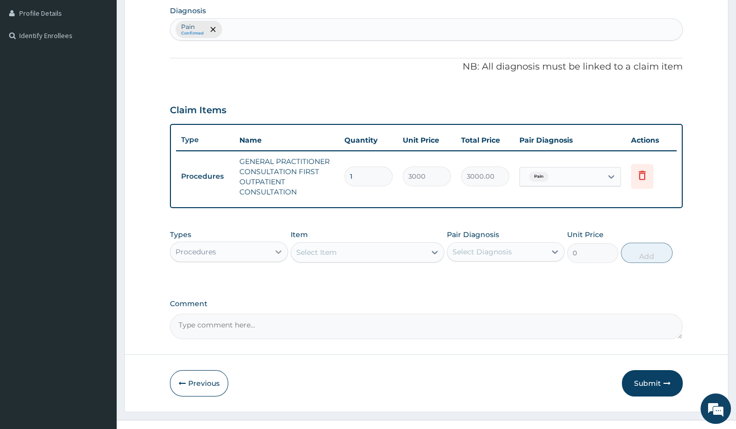
click at [280, 252] on icon at bounding box center [279, 252] width 10 height 10
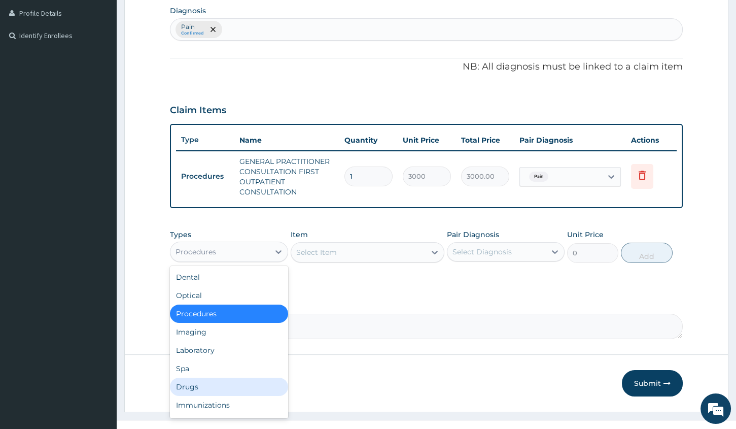
click at [226, 382] on div "Drugs" at bounding box center [229, 387] width 118 height 18
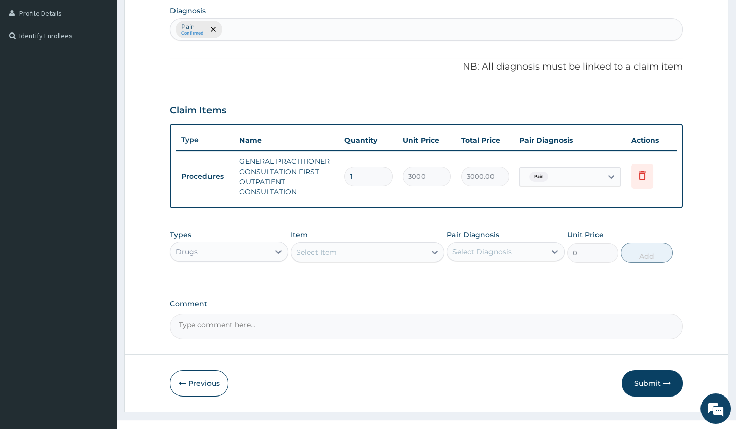
click at [335, 250] on div "Select Item" at bounding box center [316, 252] width 41 height 10
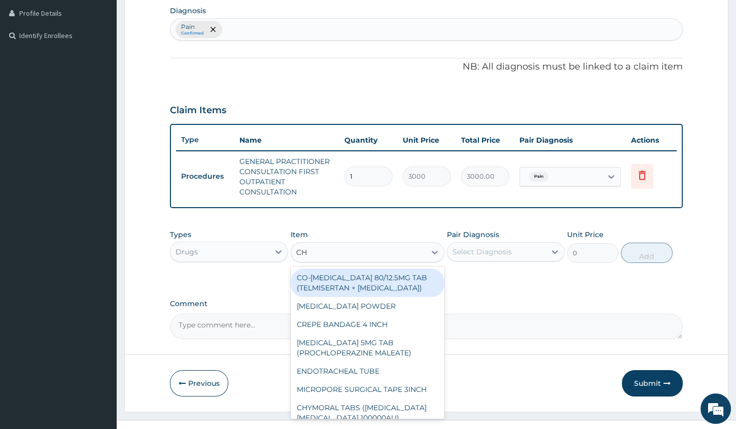
type input "CHY"
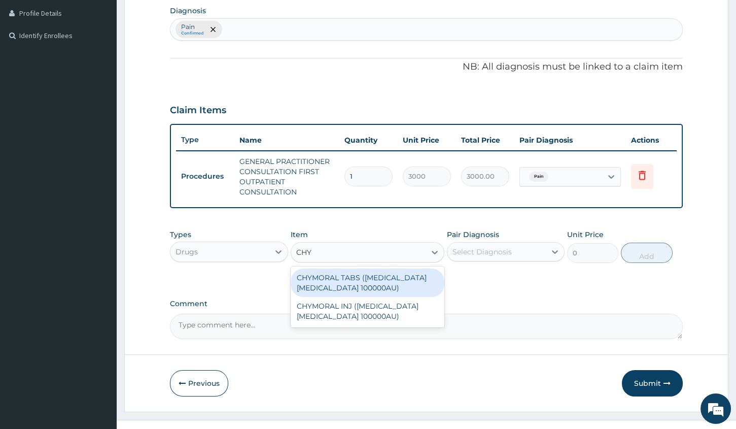
click at [386, 278] on div "CHYMORAL TABS (TRYPSIN CHYMOTRYPSIN 100000AU)" at bounding box center [368, 282] width 154 height 28
type input "52.5"
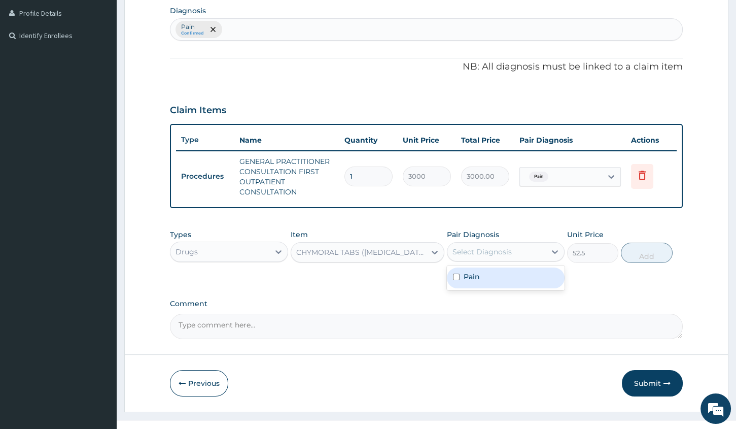
click at [482, 251] on div "Select Diagnosis" at bounding box center [482, 252] width 59 height 10
click at [482, 272] on div "Pain" at bounding box center [506, 277] width 118 height 21
checkbox input "true"
click at [630, 255] on button "Add" at bounding box center [646, 253] width 51 height 20
type input "0"
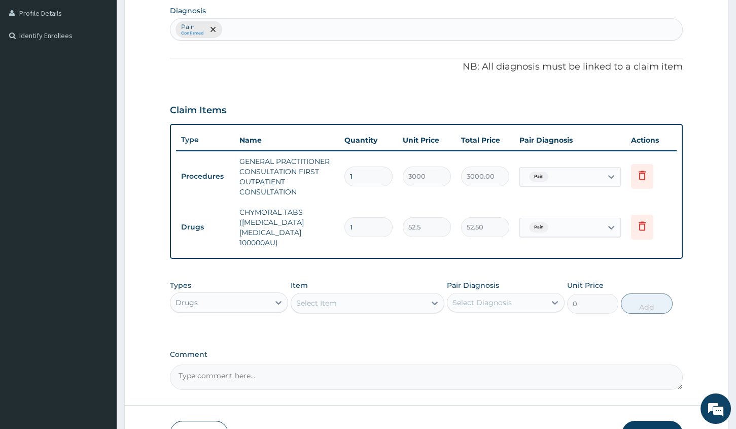
type input "0.00"
type input "5"
type input "262.50"
type input "5"
click at [338, 295] on div "Select Item" at bounding box center [358, 303] width 134 height 16
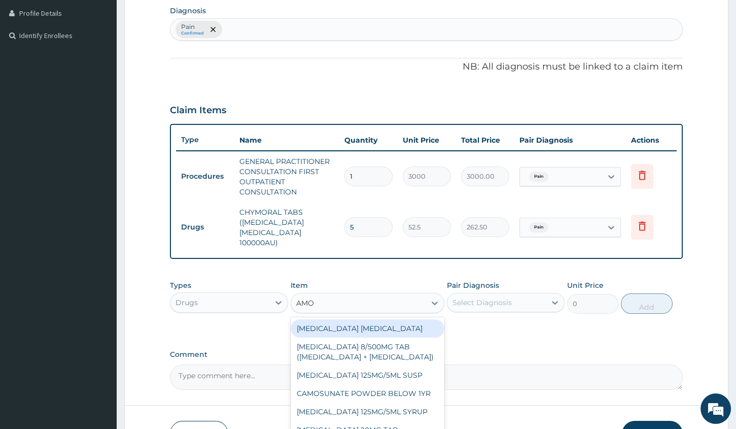
type input "AMOX"
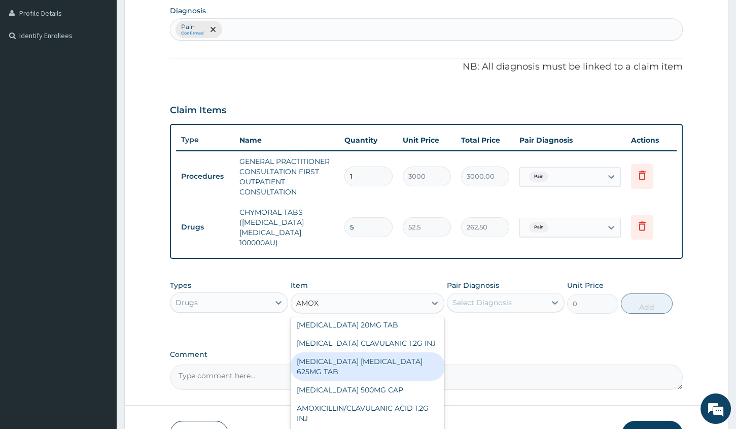
scroll to position [0, 0]
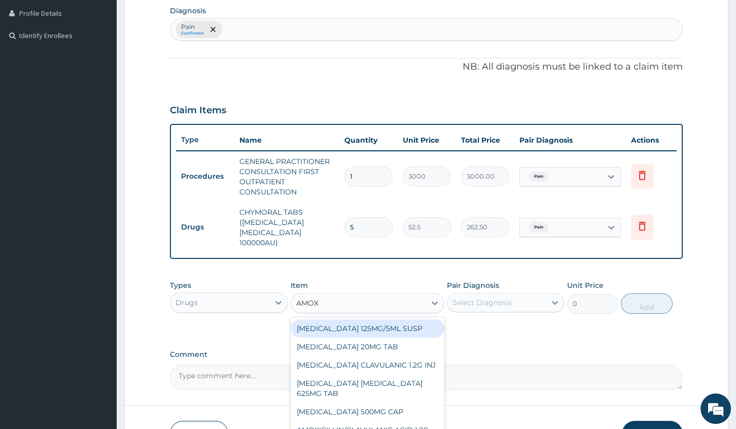
click at [394, 319] on div "AMOXICILLIN 125MG/5ML SUSP" at bounding box center [368, 328] width 154 height 18
type input "840"
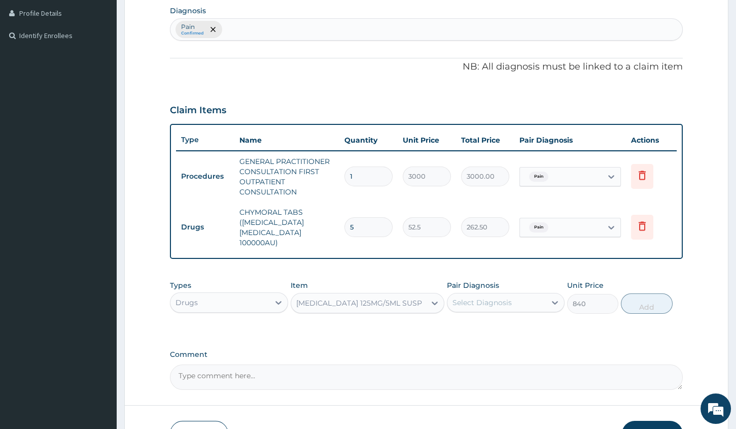
click at [475, 297] on div "Select Diagnosis" at bounding box center [482, 302] width 59 height 10
click at [493, 318] on div "Pain" at bounding box center [506, 328] width 118 height 21
checkbox input "true"
click at [639, 300] on button "Add" at bounding box center [646, 303] width 51 height 20
type input "0"
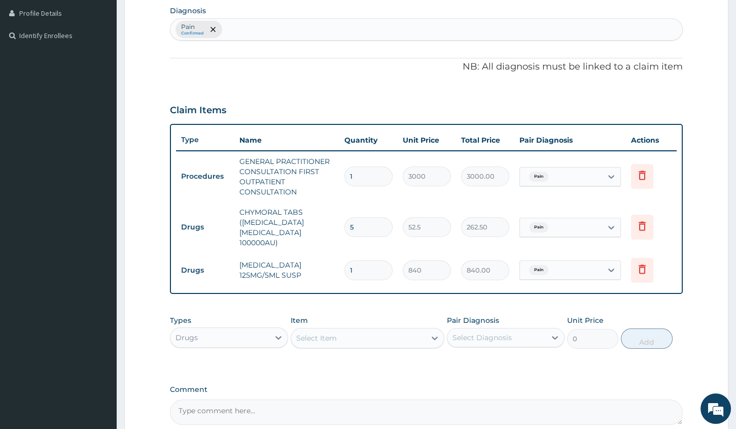
click at [538, 265] on span "Pain" at bounding box center [538, 270] width 19 height 10
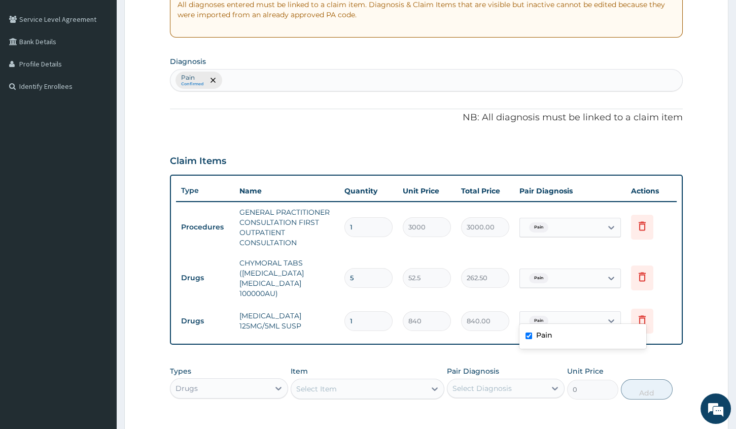
scroll to position [161, 0]
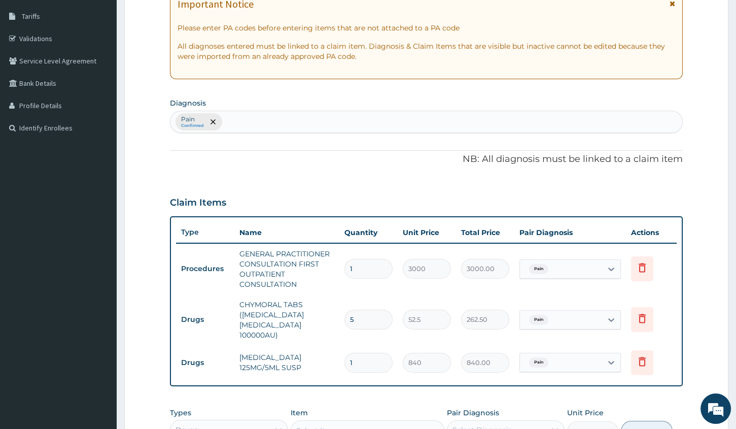
click at [298, 123] on div "Pain Confirmed" at bounding box center [427, 121] width 512 height 21
type input "SEPS"
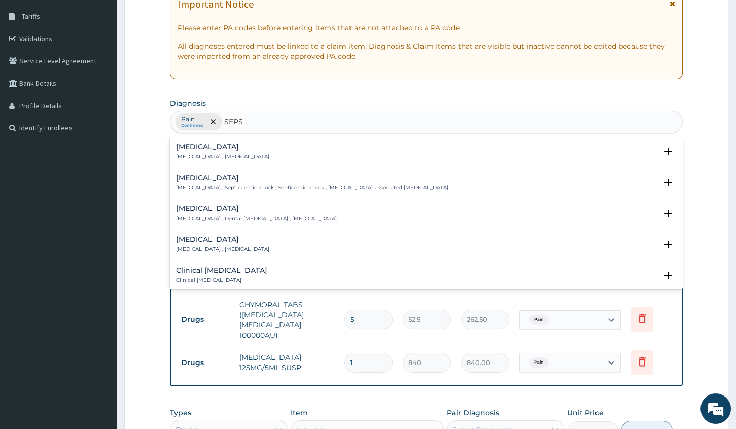
click at [239, 153] on p "Systemic infection , Sepsis" at bounding box center [222, 156] width 93 height 7
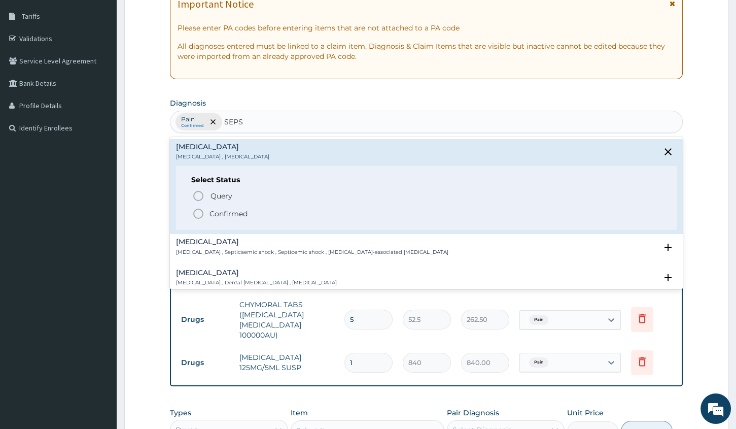
click at [244, 211] on p "Confirmed" at bounding box center [229, 214] width 38 height 10
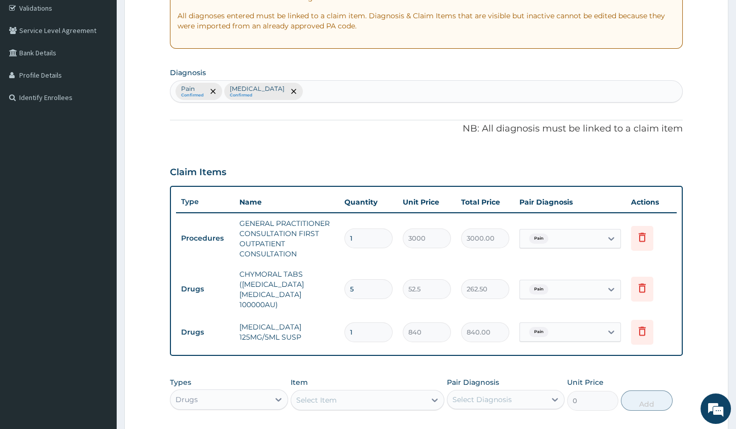
scroll to position [208, 0]
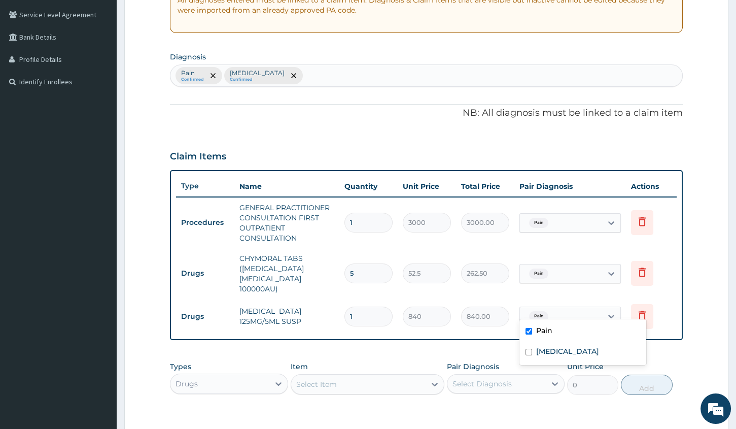
drag, startPoint x: 533, startPoint y: 306, endPoint x: 527, endPoint y: 315, distance: 10.3
click at [533, 311] on span "Pain" at bounding box center [538, 316] width 19 height 10
drag, startPoint x: 531, startPoint y: 330, endPoint x: 531, endPoint y: 337, distance: 6.6
click at [531, 330] on input "checkbox" at bounding box center [529, 331] width 7 height 7
checkbox input "false"
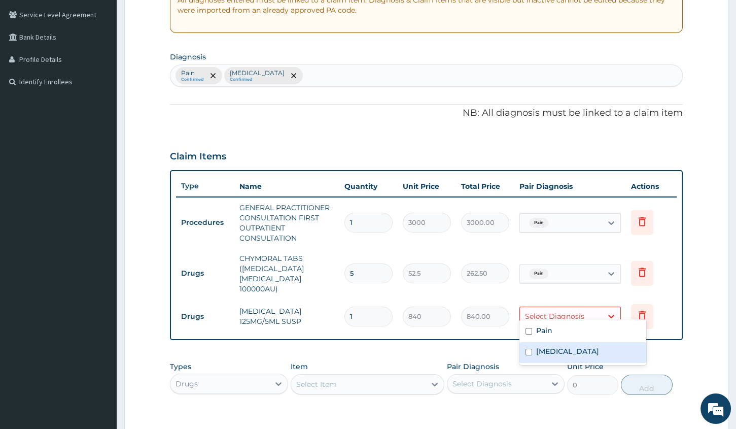
click at [533, 348] on div "Sepsis" at bounding box center [583, 352] width 127 height 21
checkbox input "true"
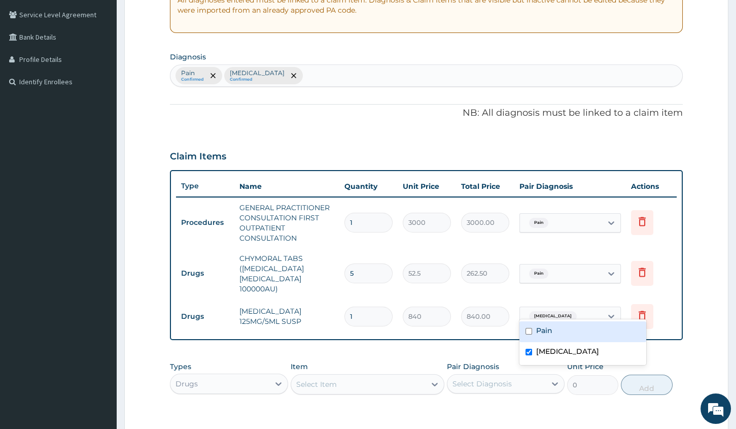
click at [367, 378] on div "Select Item" at bounding box center [358, 384] width 134 height 16
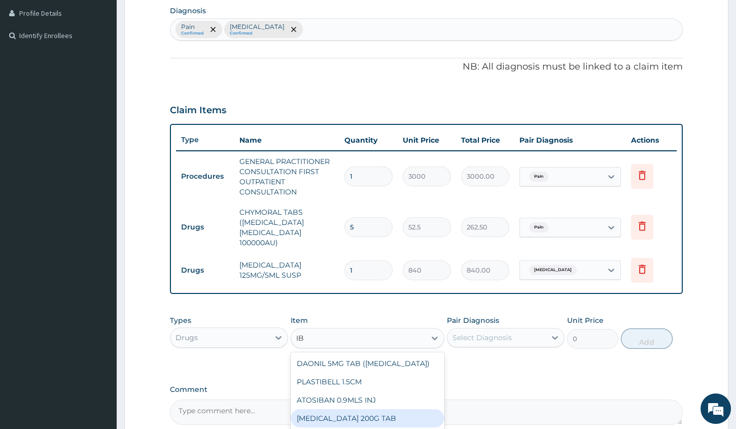
scroll to position [171, 0]
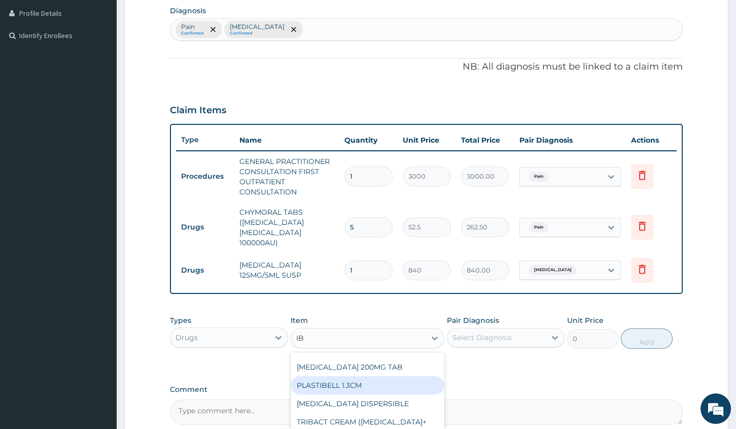
type input "I"
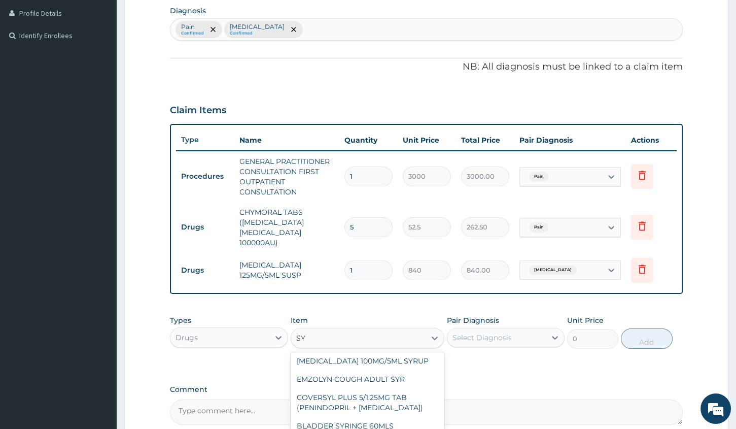
type input "SYR"
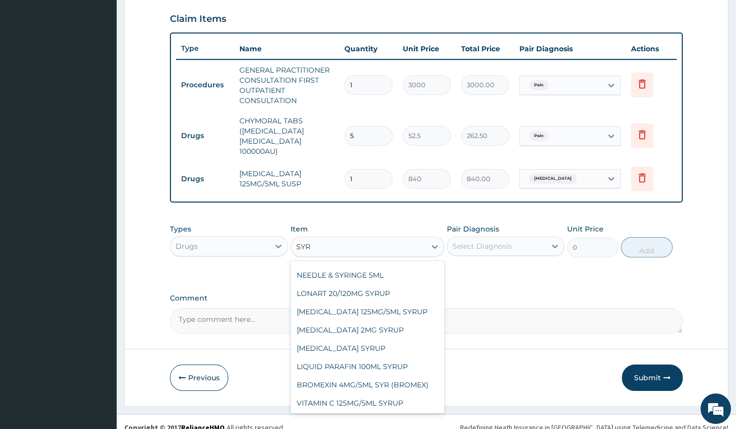
scroll to position [92, 0]
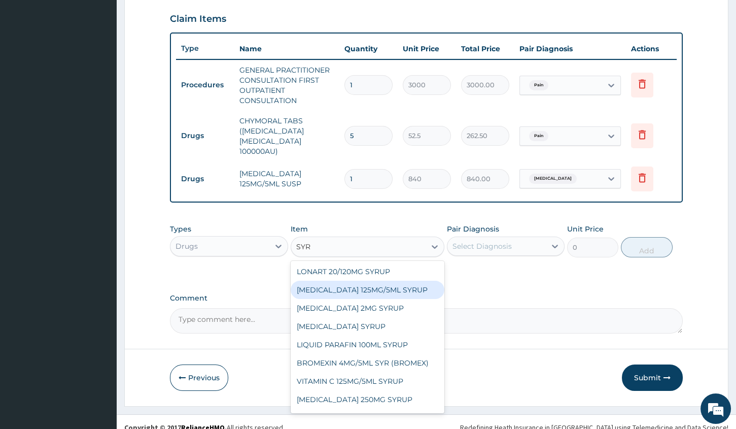
click at [381, 283] on div "PARACETAMOL 125MG/5ML SYRUP" at bounding box center [368, 290] width 154 height 18
type input "525"
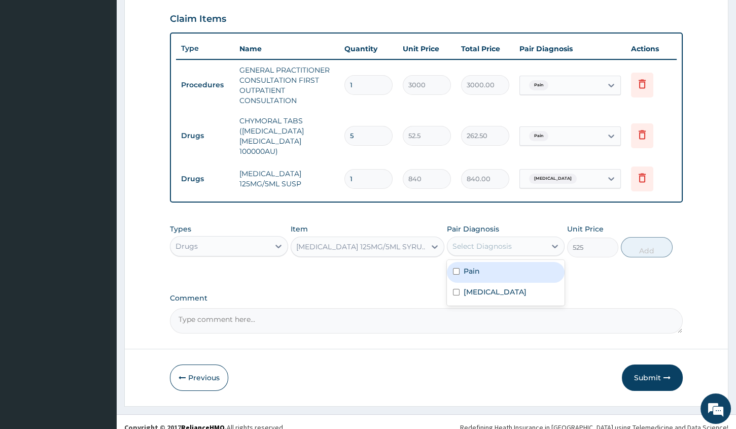
click at [494, 241] on div "Select Diagnosis" at bounding box center [482, 246] width 59 height 10
click at [497, 269] on div "Pain" at bounding box center [506, 272] width 118 height 21
checkbox input "true"
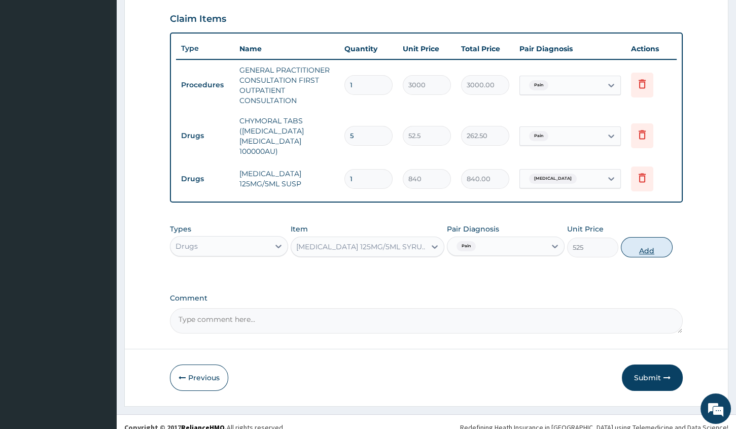
click at [634, 238] on button "Add" at bounding box center [646, 247] width 51 height 20
type input "0"
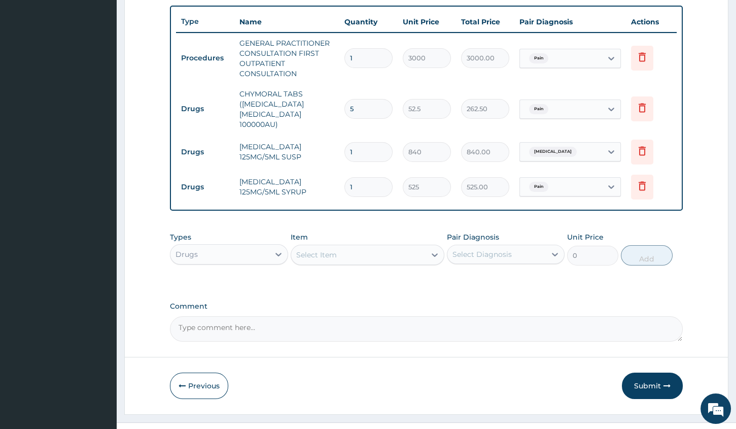
scroll to position [381, 0]
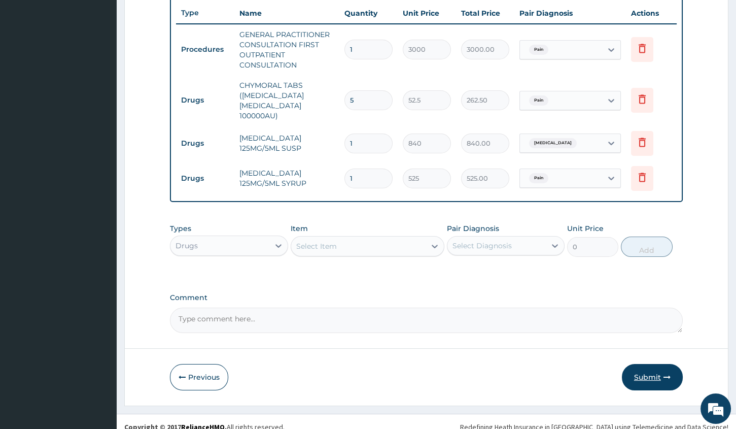
click at [647, 370] on button "Submit" at bounding box center [652, 377] width 61 height 26
